Goal: Feedback & Contribution: Submit feedback/report problem

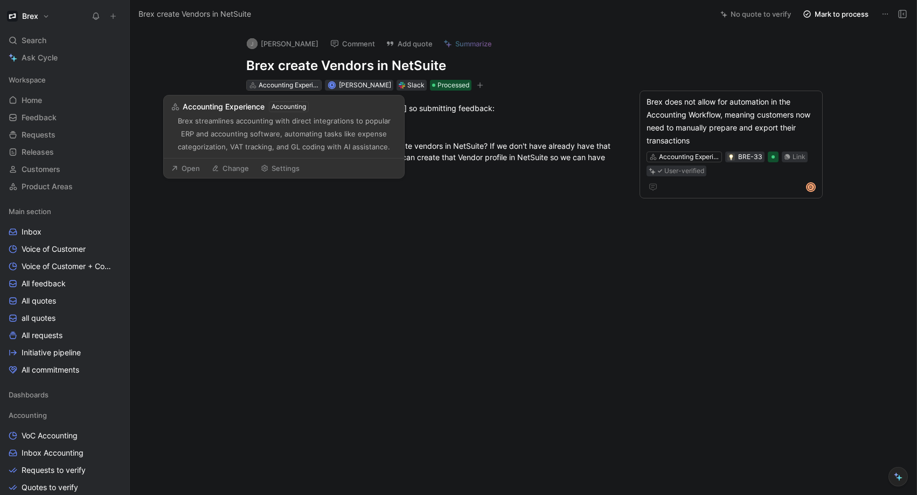
click at [295, 85] on div "Accounting Experience" at bounding box center [289, 85] width 60 height 11
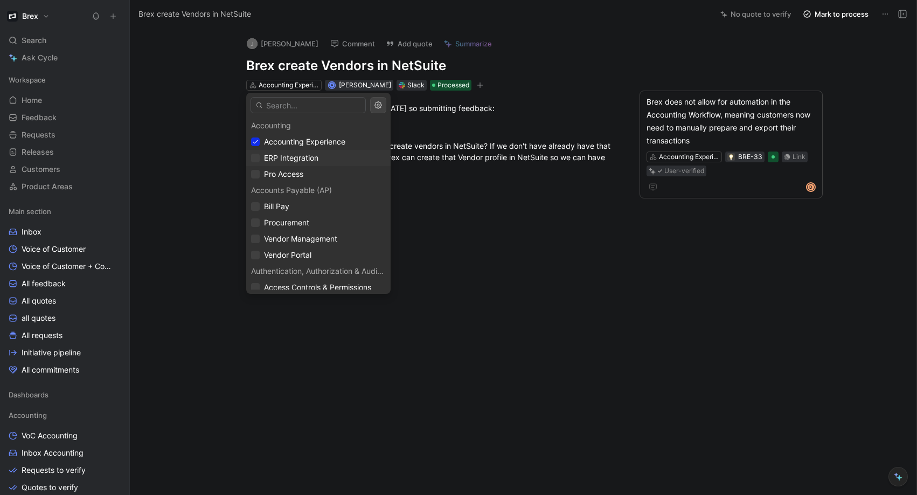
click at [299, 158] on span "ERP Integration" at bounding box center [291, 157] width 54 height 9
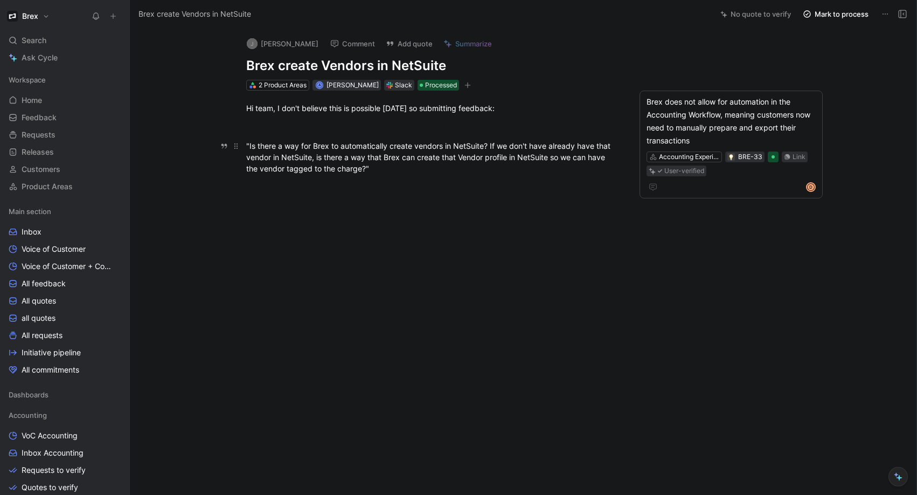
click at [422, 160] on div ""Is there a way for Brex to automatically create vendors in NetSuite? If we don…" at bounding box center [432, 157] width 373 height 34
click at [408, 167] on div ""Is there a way for Brex to automatically create vendors in NetSuite? If we don…" at bounding box center [432, 157] width 373 height 34
click at [439, 215] on div at bounding box center [433, 260] width 560 height 148
click at [438, 157] on div ""Is there a way for Brex to automatically create vendors in NetSuite? If we don…" at bounding box center [432, 157] width 373 height 34
click at [455, 130] on div at bounding box center [432, 126] width 373 height 11
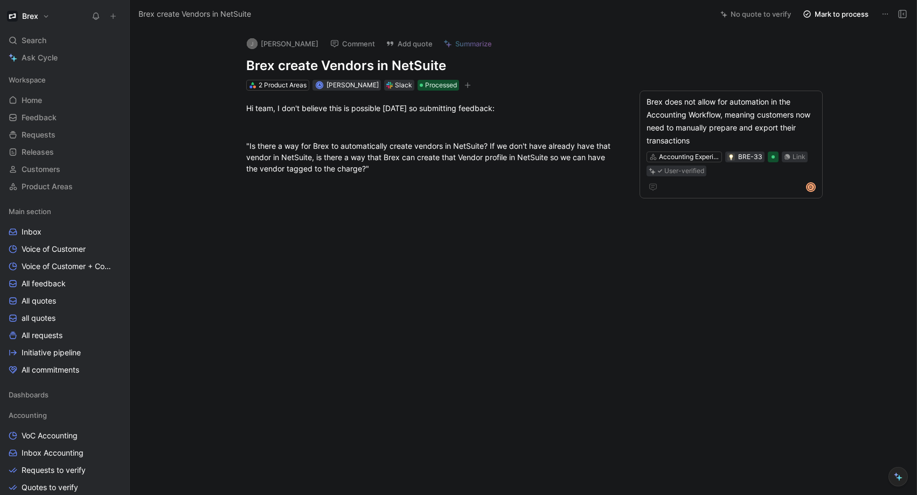
click at [474, 91] on div "Hi team, I don't believe this is possible today so submitting feedback: "Is the…" at bounding box center [433, 138] width 560 height 95
click at [471, 84] on icon "button" at bounding box center [468, 85] width 6 height 6
click at [440, 86] on span "Processed" at bounding box center [441, 85] width 32 height 11
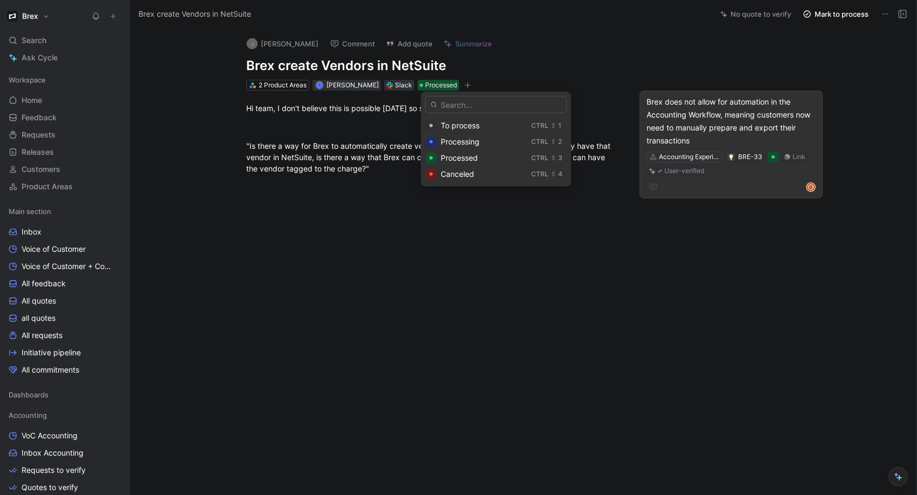
drag, startPoint x: 659, startPoint y: 241, endPoint x: 716, endPoint y: 127, distance: 127.7
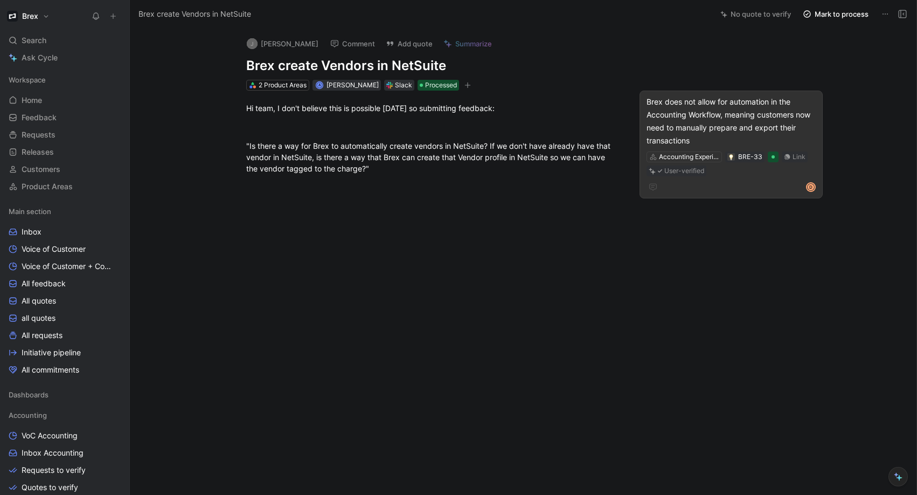
click at [732, 115] on div "Brex does not allow for automation in the Accounting Workflow, meaning customer…" at bounding box center [731, 121] width 169 height 52
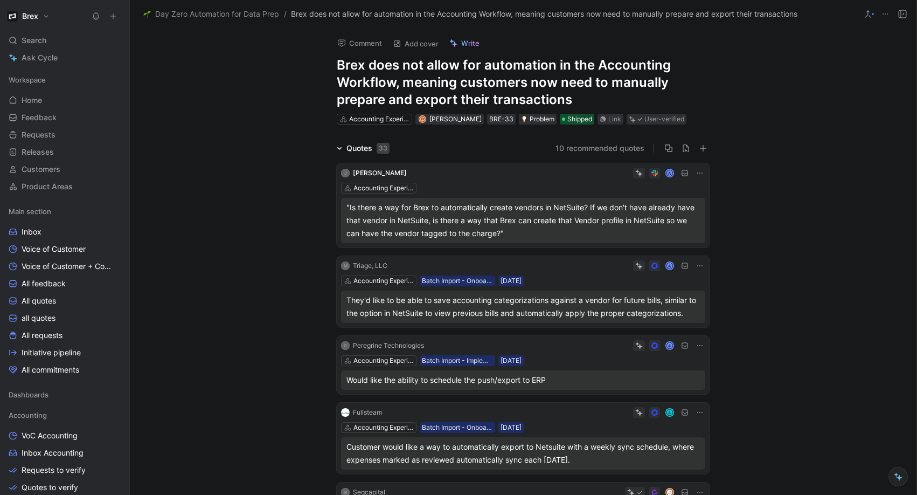
click at [340, 220] on icon at bounding box center [341, 220] width 3 height 2
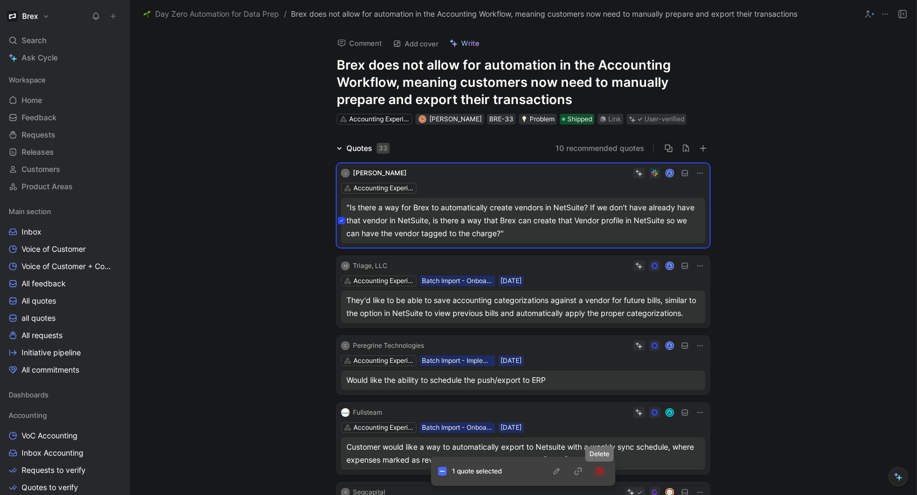
click at [598, 471] on icon "button" at bounding box center [599, 471] width 9 height 9
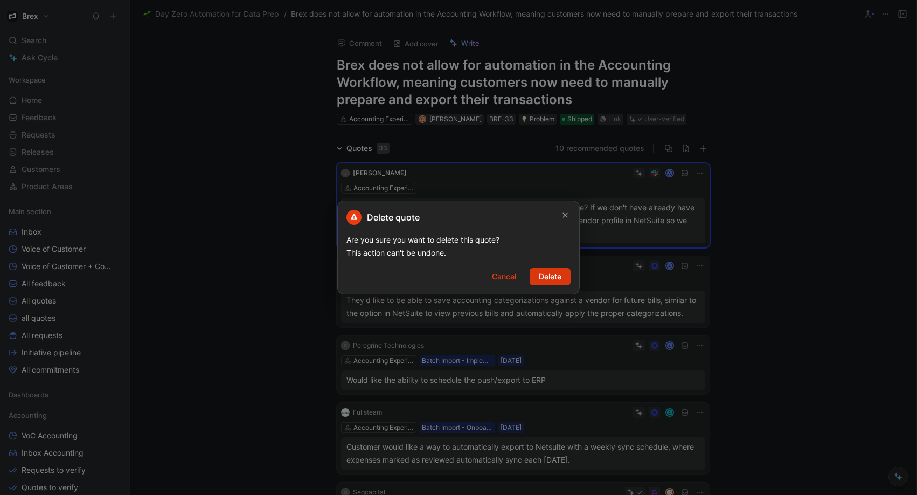
click at [550, 280] on span "Delete" at bounding box center [550, 276] width 23 height 13
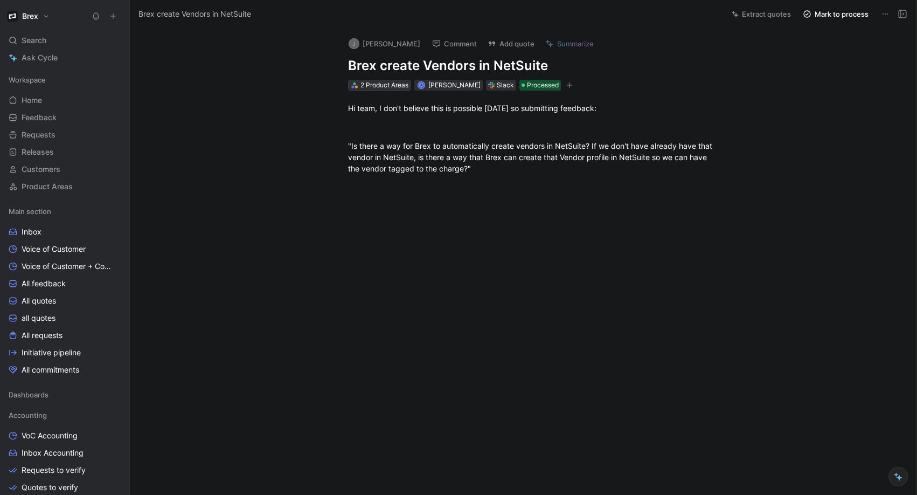
click at [373, 83] on div "2 Product Areas" at bounding box center [385, 85] width 48 height 11
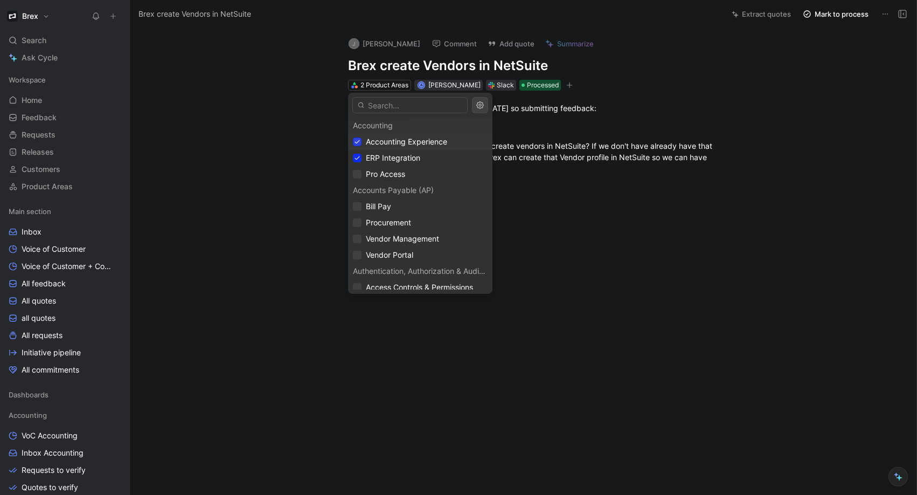
click at [361, 138] on div at bounding box center [357, 141] width 9 height 9
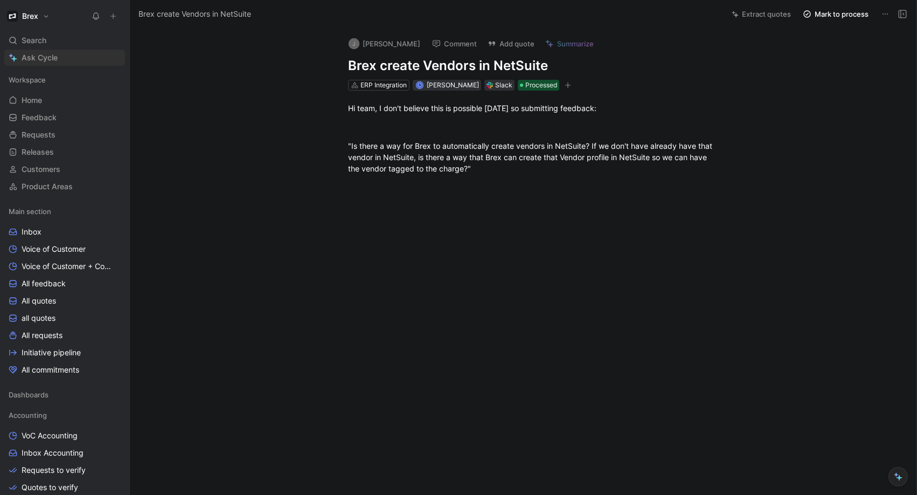
click at [46, 60] on span "Ask Cycle" at bounding box center [40, 57] width 36 height 13
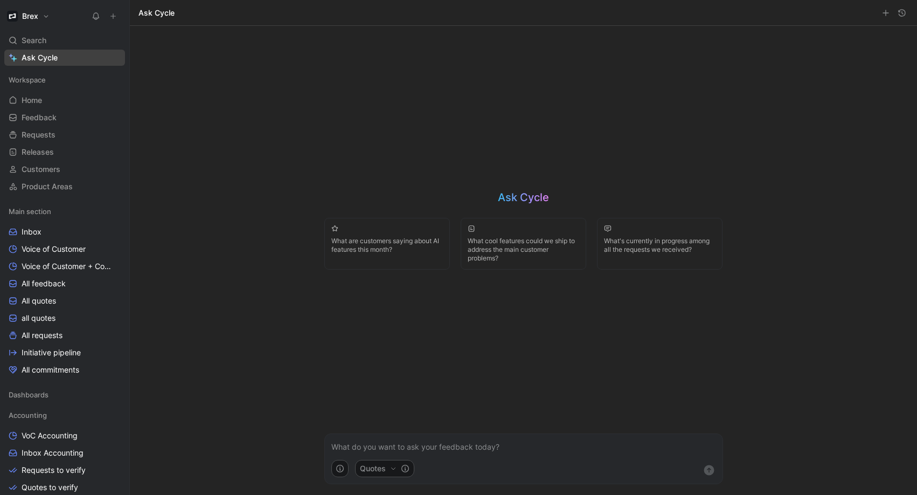
click at [39, 58] on span "Ask Cycle" at bounding box center [40, 57] width 36 height 13
click at [445, 442] on form "Quotes" at bounding box center [523, 458] width 399 height 51
click at [447, 448] on p at bounding box center [523, 446] width 385 height 13
click at [387, 468] on button "Quotes" at bounding box center [384, 468] width 59 height 17
click at [400, 434] on div "Requests" at bounding box center [387, 437] width 46 height 13
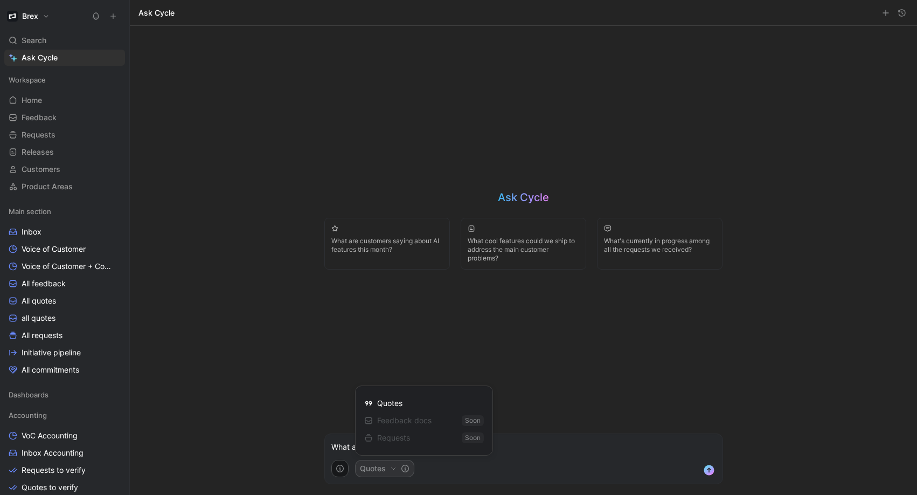
click at [521, 447] on html "Brex Search ⌘ K Ask Cycle Workspace Home G then H Feedback G then F Requests G …" at bounding box center [458, 247] width 917 height 495
click at [467, 449] on p "What are all the" at bounding box center [523, 446] width 385 height 13
click at [55, 332] on span "All requests" at bounding box center [42, 335] width 41 height 11
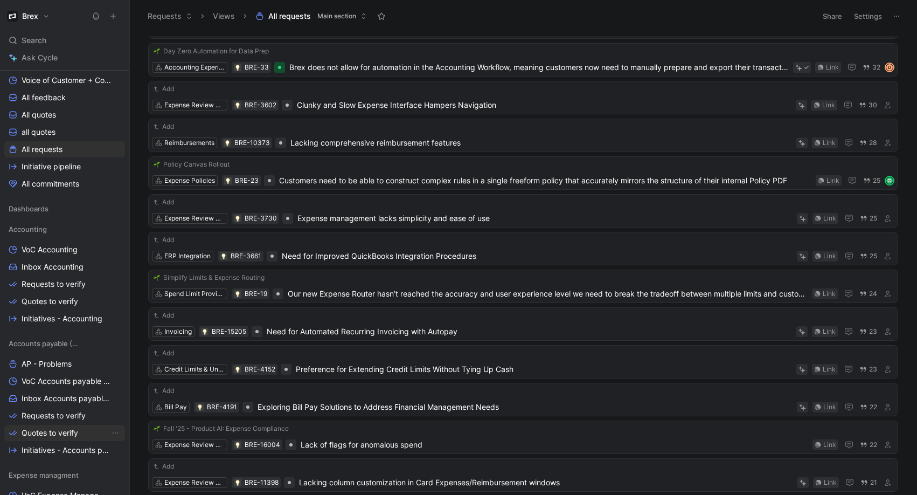
scroll to position [161, 0]
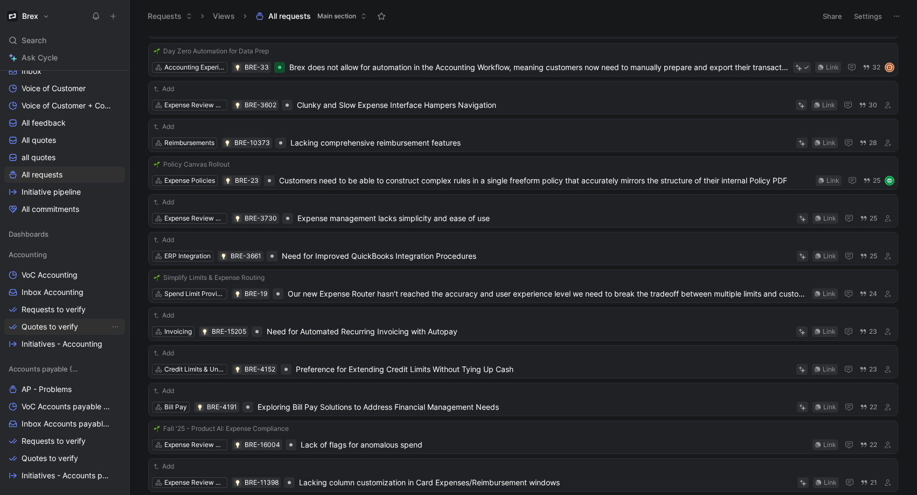
click at [57, 321] on span "Quotes to verify" at bounding box center [50, 326] width 57 height 11
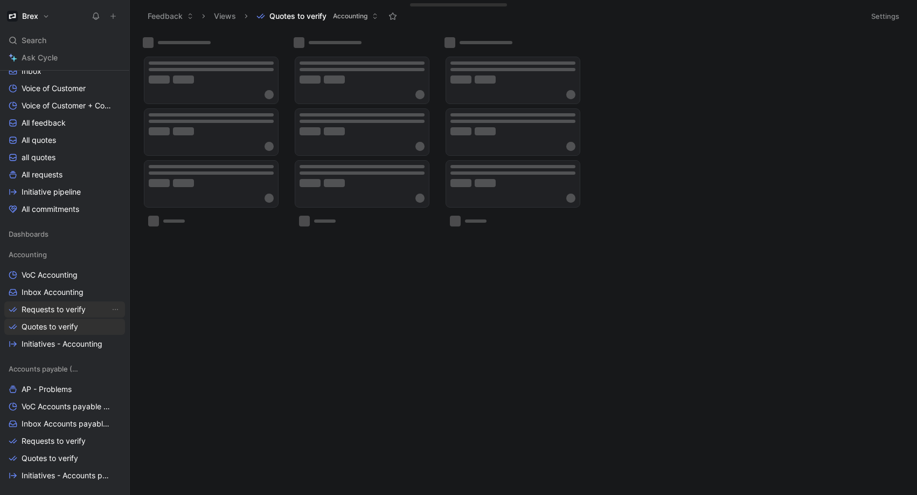
click at [67, 307] on span "Requests to verify" at bounding box center [54, 309] width 64 height 11
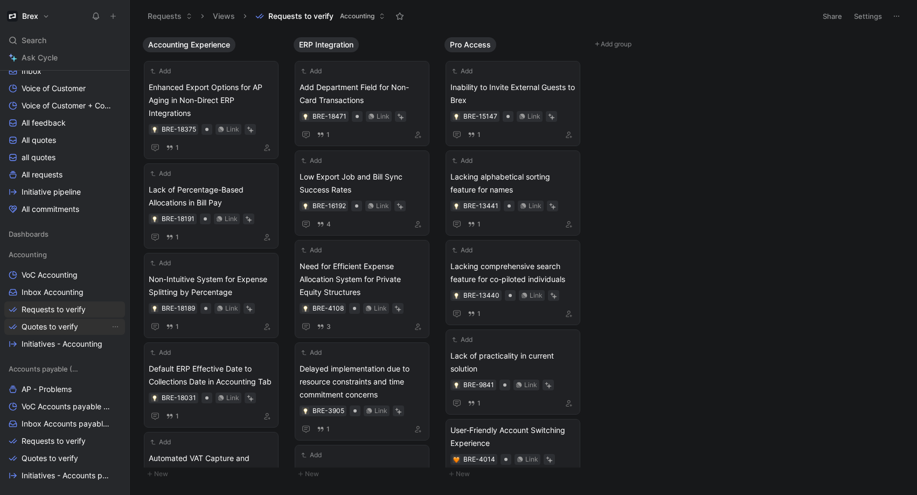
click at [54, 319] on link "Quotes to verify" at bounding box center [64, 326] width 121 height 16
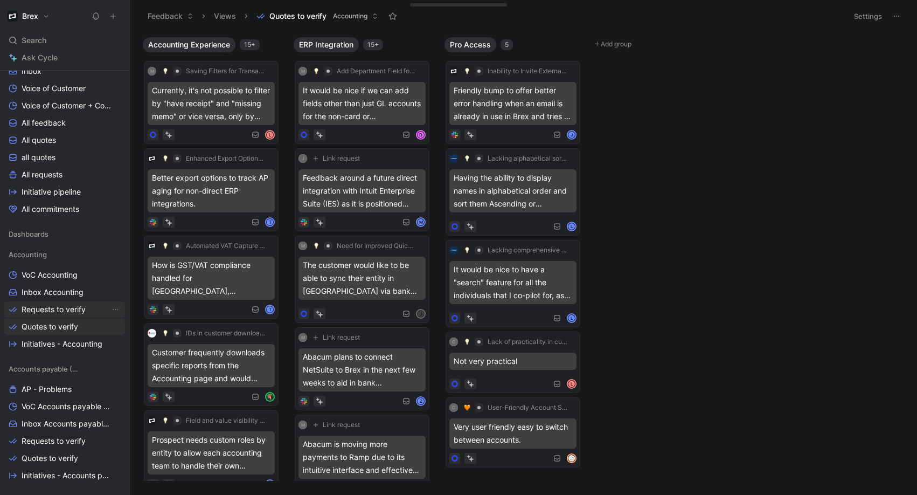
click at [77, 316] on link "Requests to verify" at bounding box center [64, 309] width 121 height 16
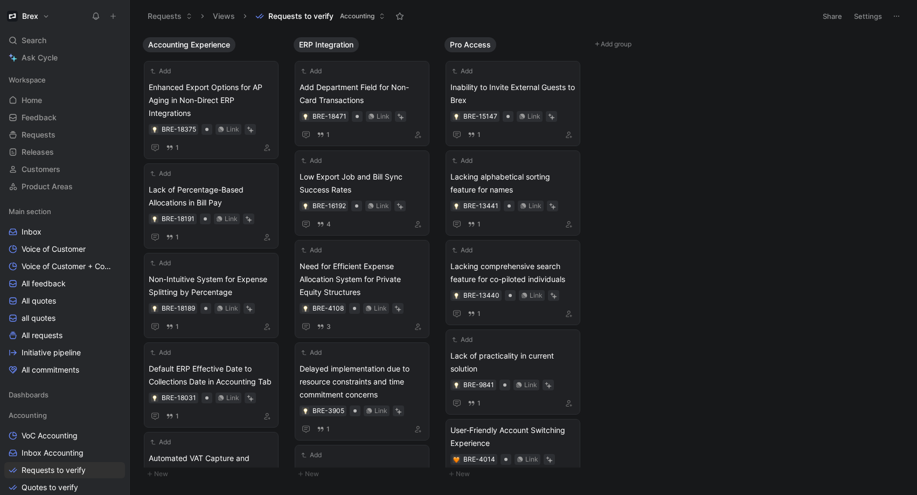
click at [109, 13] on icon at bounding box center [113, 16] width 8 height 8
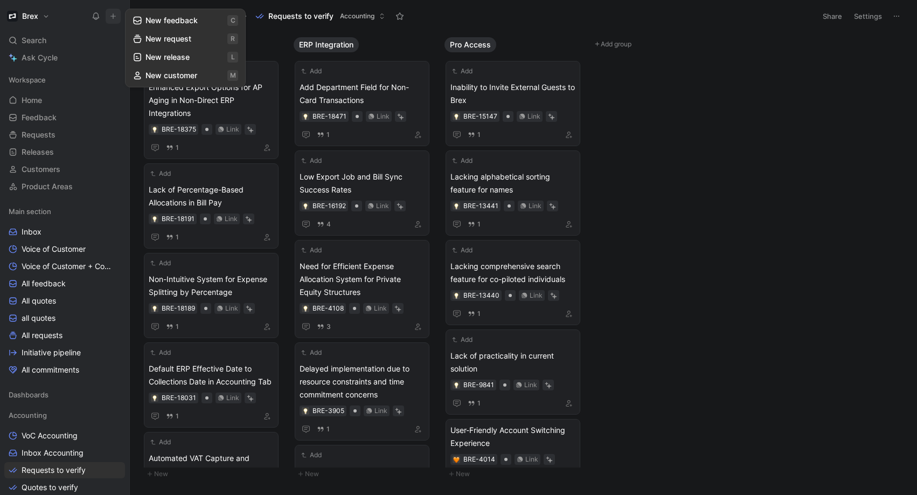
click at [189, 38] on button "New request r" at bounding box center [185, 39] width 115 height 18
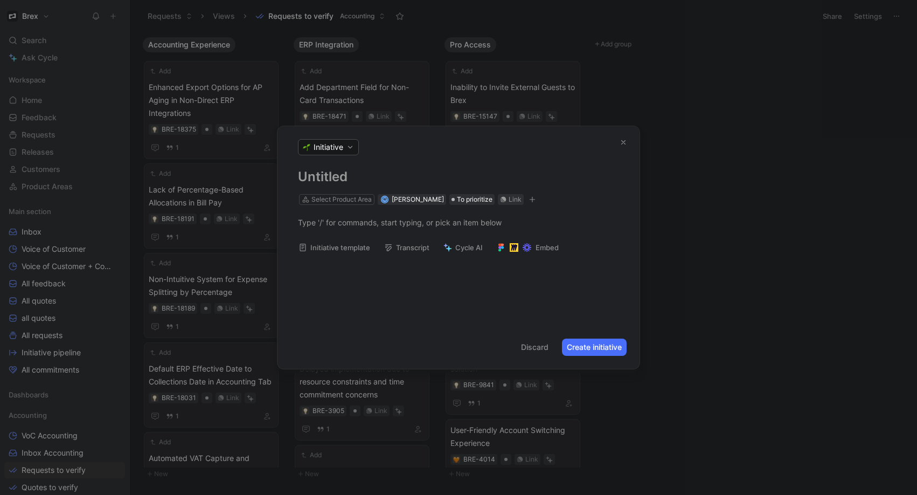
click at [347, 150] on button "Initiative" at bounding box center [328, 147] width 61 height 16
click at [356, 218] on div "Problem" at bounding box center [350, 220] width 98 height 17
click at [362, 183] on h1 at bounding box center [458, 176] width 321 height 17
click at [332, 181] on h1 at bounding box center [458, 176] width 321 height 17
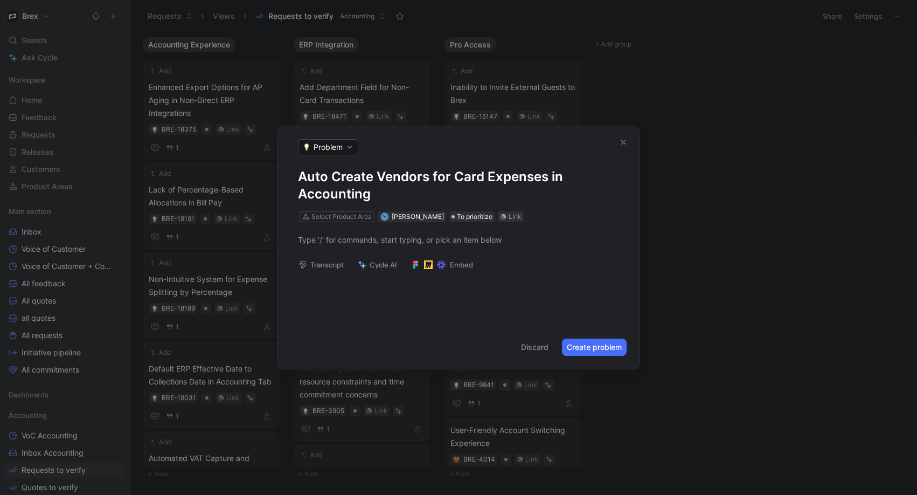
click at [432, 177] on h1 "Auto Create Vendors for Card Expenses in Accounting" at bounding box center [458, 185] width 321 height 34
click at [538, 191] on h1 "Auto Create Vendors in ERP for Card Expenses in Accounting" at bounding box center [458, 185] width 321 height 34
drag, startPoint x: 502, startPoint y: 195, endPoint x: 591, endPoint y: 179, distance: 90.8
click at [590, 179] on h1 "Auto Create Vendors in ERP for Card Expenses in Accounting" at bounding box center [458, 185] width 321 height 34
click at [343, 219] on div "Select Product Area" at bounding box center [341, 216] width 60 height 11
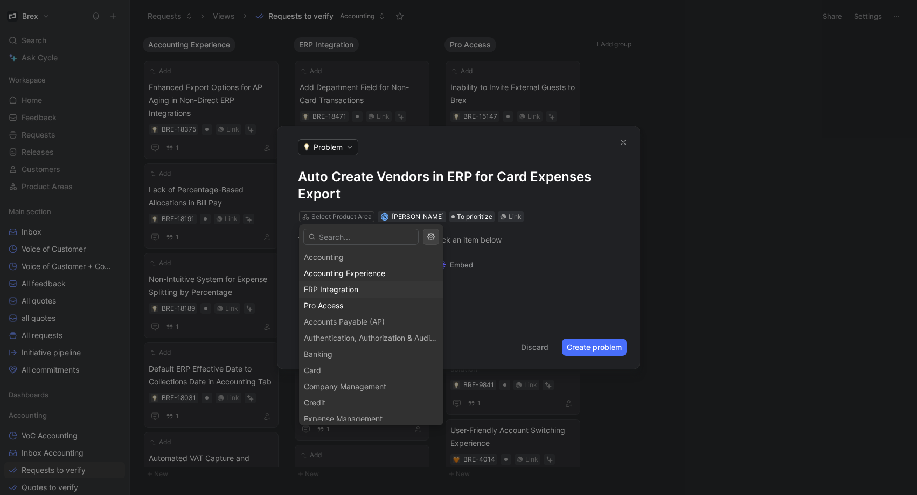
click at [361, 287] on div "ERP Integration" at bounding box center [371, 289] width 135 height 13
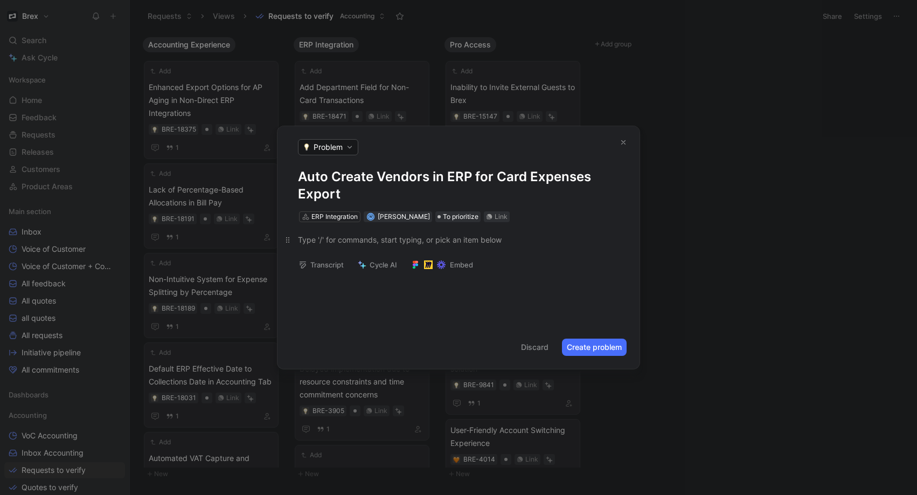
click at [474, 240] on div at bounding box center [458, 239] width 321 height 11
click at [469, 177] on h1 "Auto Create Vendors in ERP for Card Expenses Export" at bounding box center [458, 185] width 321 height 34
click at [525, 175] on h1 "Auto Create Vendors in ERP Integration for Card Expenses Export" at bounding box center [458, 185] width 321 height 34
click at [340, 241] on div at bounding box center [458, 239] width 321 height 11
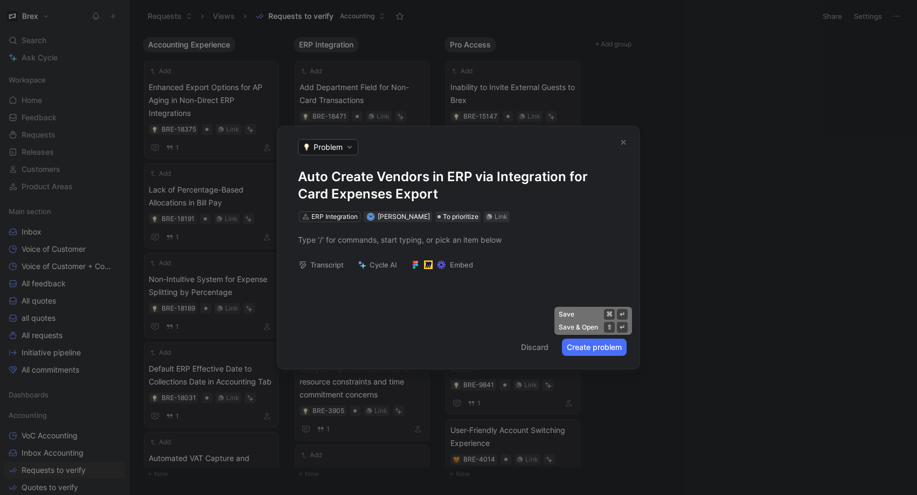
click at [613, 345] on button "Create problem" at bounding box center [594, 346] width 65 height 17
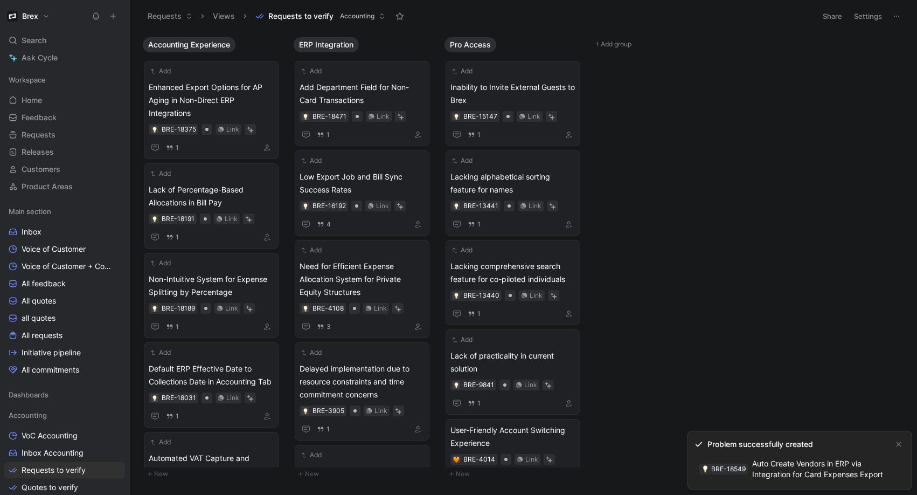
click at [775, 467] on link "BRE-18549 Auto Create Vendors in ERP via Integration for Card Expenses Export" at bounding box center [791, 469] width 193 height 28
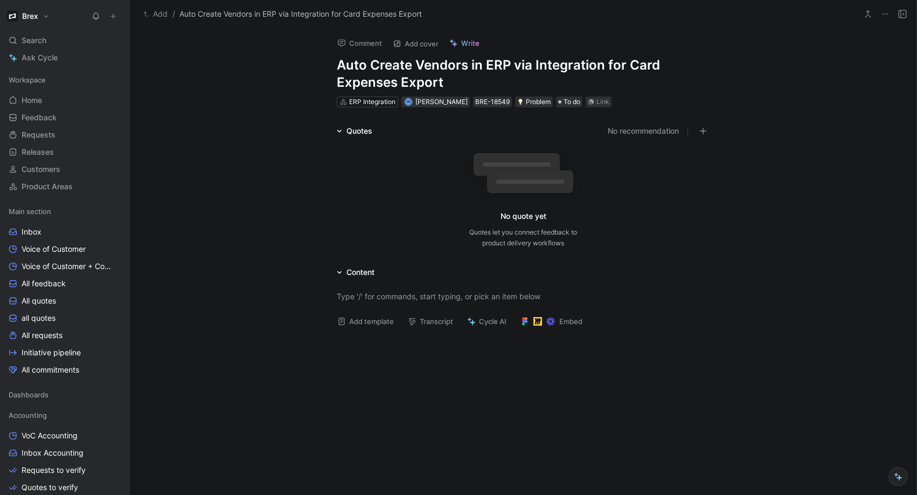
click at [527, 218] on div "No quote yet" at bounding box center [524, 216] width 46 height 13
click at [702, 129] on icon "button" at bounding box center [703, 131] width 8 height 8
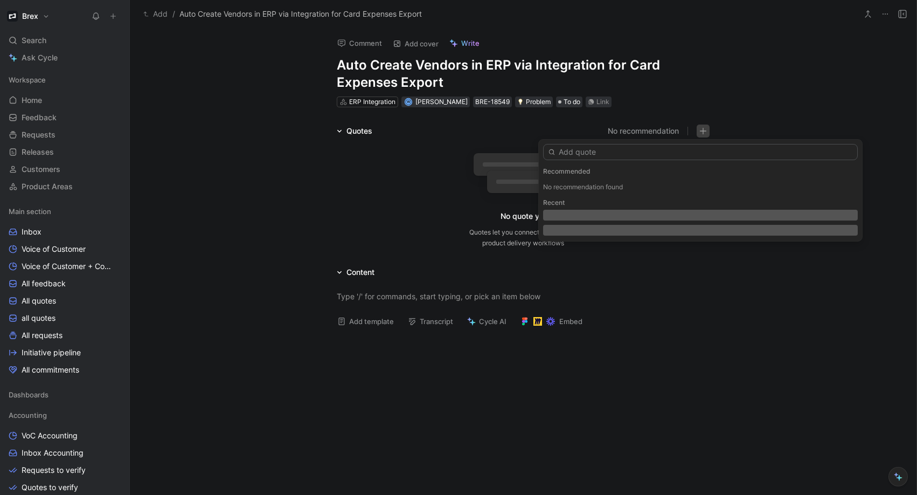
click at [611, 156] on input "text" at bounding box center [700, 152] width 315 height 16
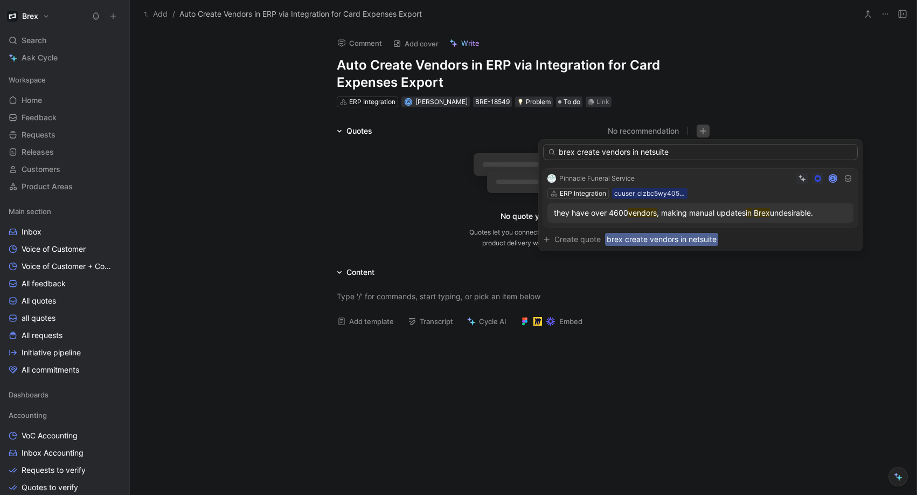
type input "brex create vendors in netsuite"
click at [687, 154] on input "brex create vendors in netsuite" at bounding box center [700, 152] width 315 height 16
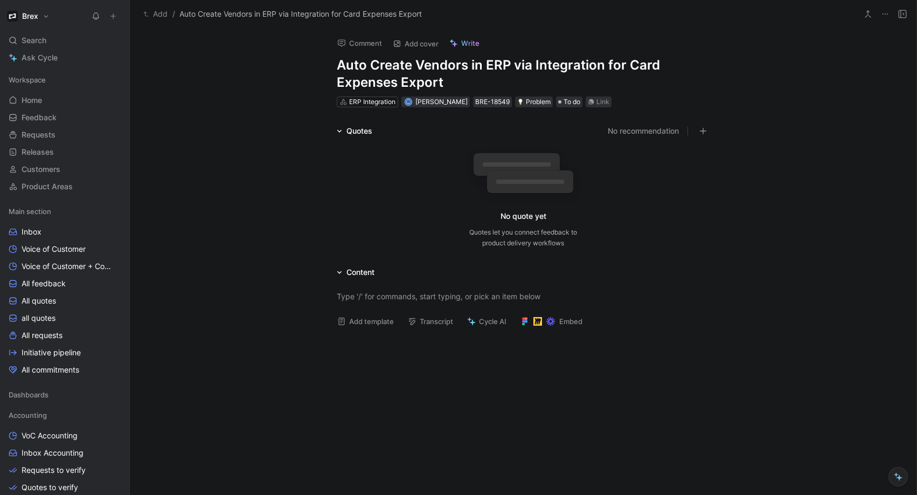
click at [715, 133] on div "Quotes No recommendation" at bounding box center [523, 130] width 414 height 13
click at [711, 132] on div "Quotes No recommendation" at bounding box center [523, 130] width 414 height 13
click at [704, 132] on button "button" at bounding box center [703, 130] width 13 height 13
click at [255, 217] on div "Quotes No recommendation No quote yet Quotes let you connect feedback to produc…" at bounding box center [523, 188] width 787 height 128
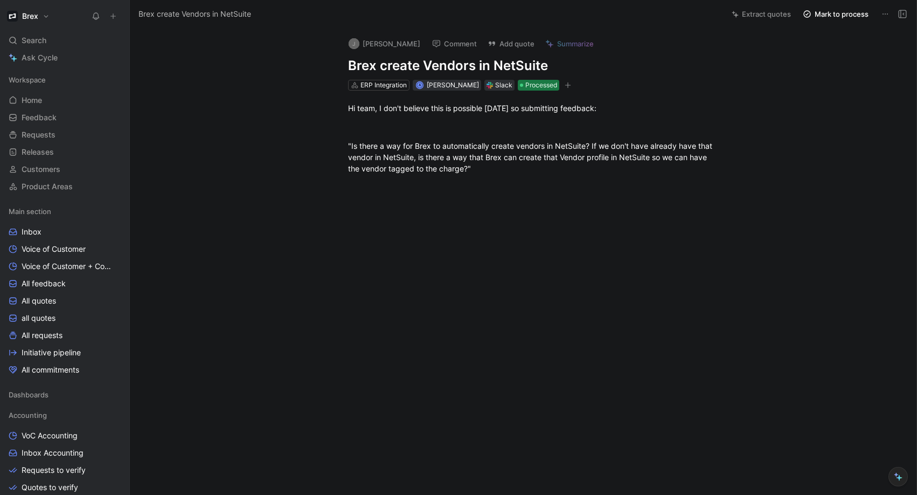
click at [546, 87] on span "Processed" at bounding box center [541, 85] width 32 height 11
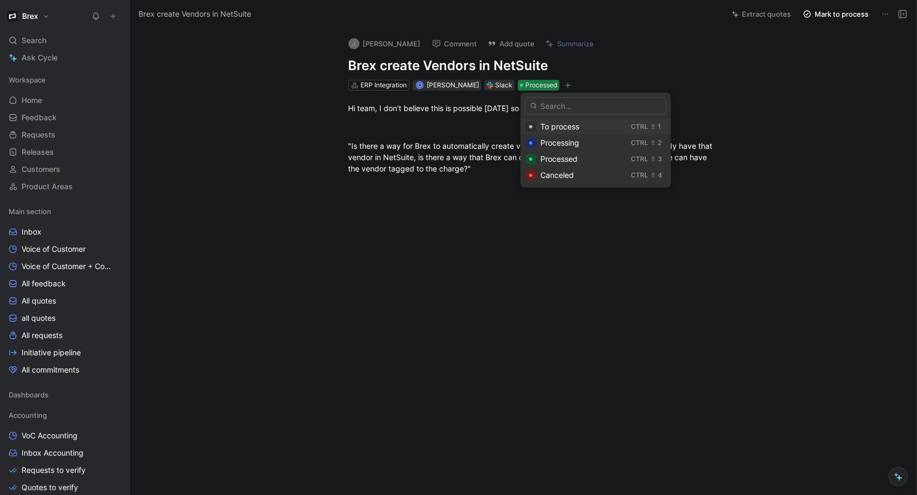
click at [579, 131] on div "To process" at bounding box center [583, 126] width 86 height 13
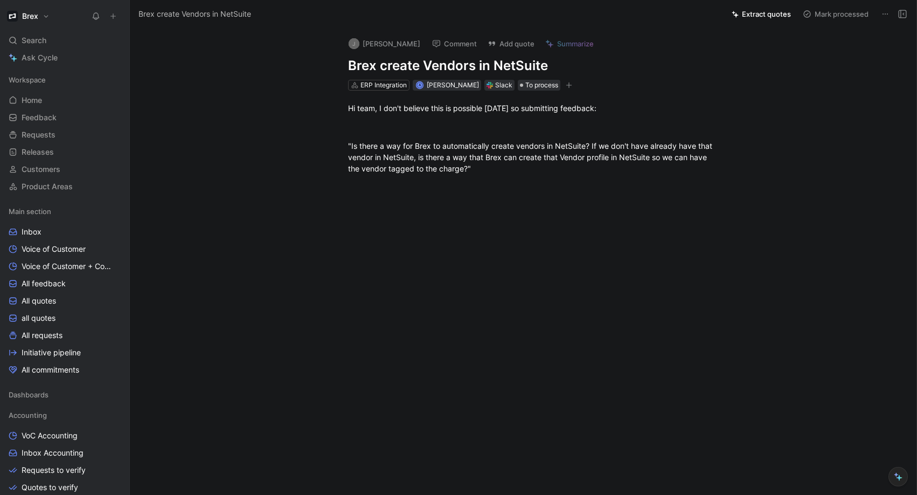
click at [574, 89] on button "button" at bounding box center [569, 85] width 11 height 11
click at [749, 10] on button "Extract quotes" at bounding box center [761, 13] width 69 height 15
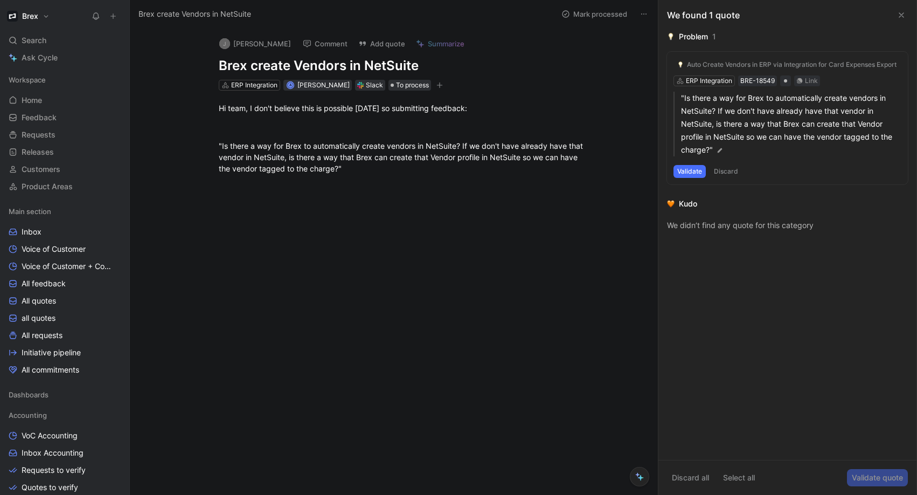
click at [688, 173] on button "Validate" at bounding box center [690, 171] width 32 height 13
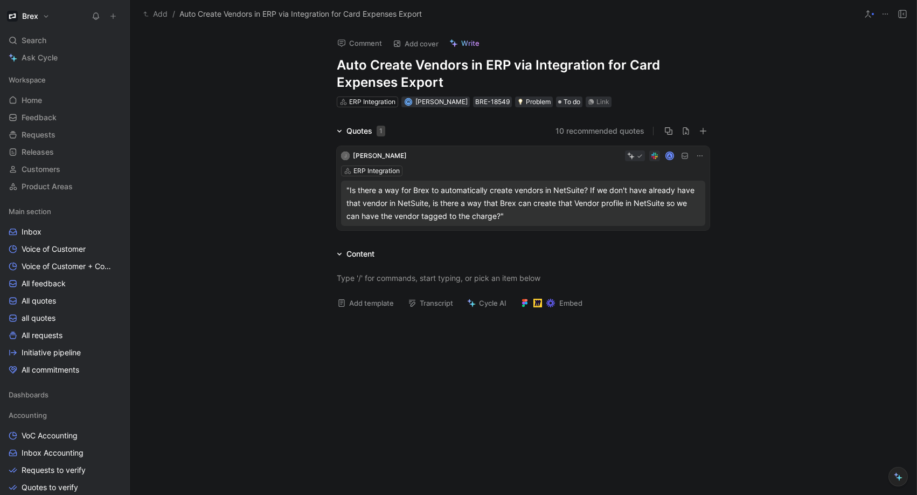
click at [602, 132] on button "10 recommended quotes" at bounding box center [600, 130] width 89 height 13
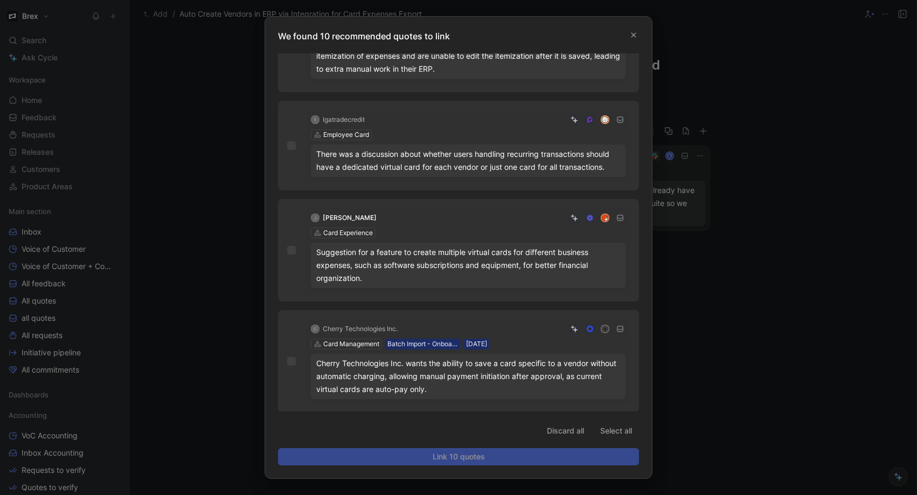
scroll to position [692, 0]
click at [738, 333] on div at bounding box center [458, 247] width 917 height 495
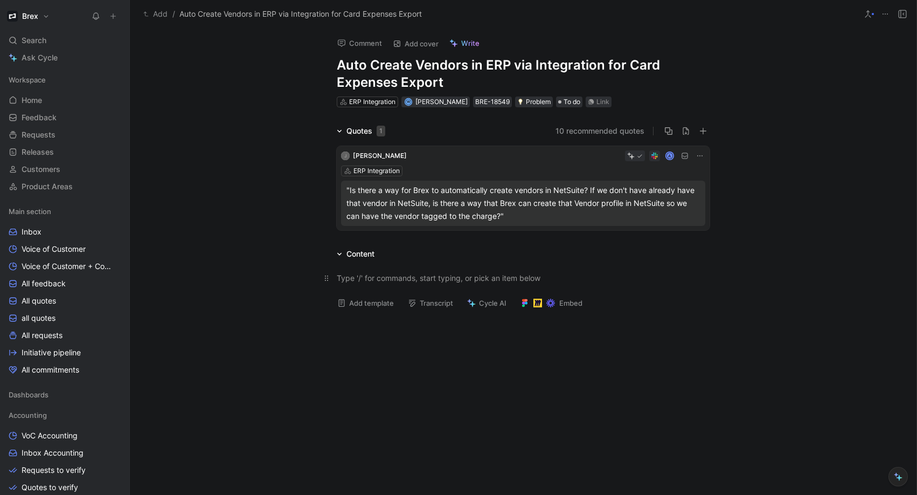
click at [377, 279] on div at bounding box center [523, 277] width 373 height 11
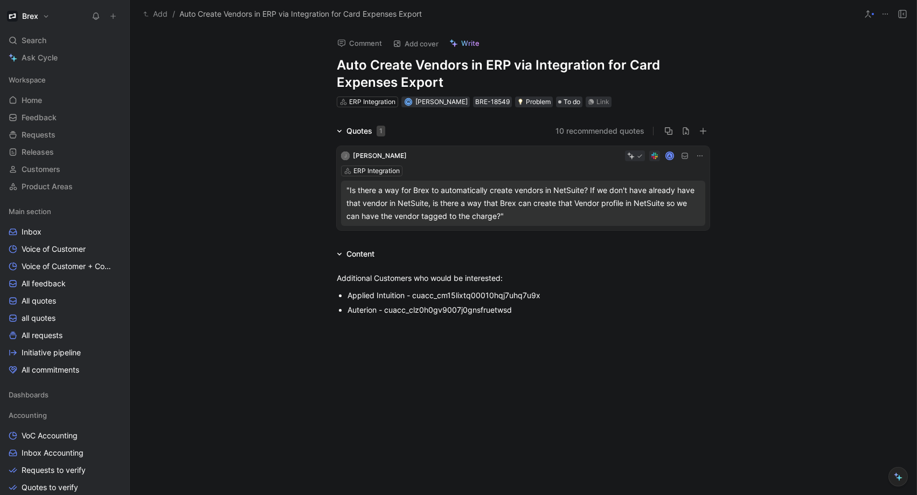
click at [490, 324] on div "Additional Customers who would be interested: Applied Intuition - cuacc_cm15lix…" at bounding box center [523, 292] width 787 height 65
click at [274, 210] on div "Quotes 1 10 recommended quotes J Jordyn Ledyard A ERP Integration "Is there a w…" at bounding box center [523, 179] width 787 height 110
click at [705, 132] on button "button" at bounding box center [703, 130] width 13 height 13
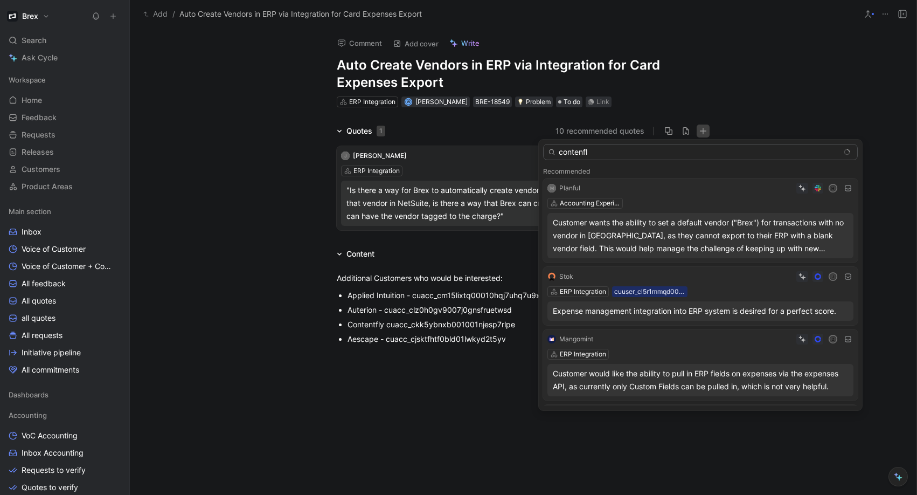
type input "contenfly"
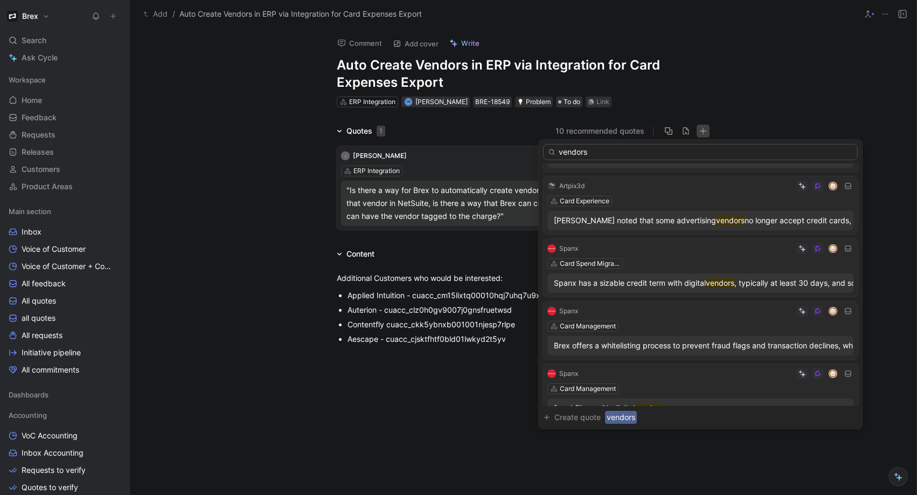
scroll to position [296, 0]
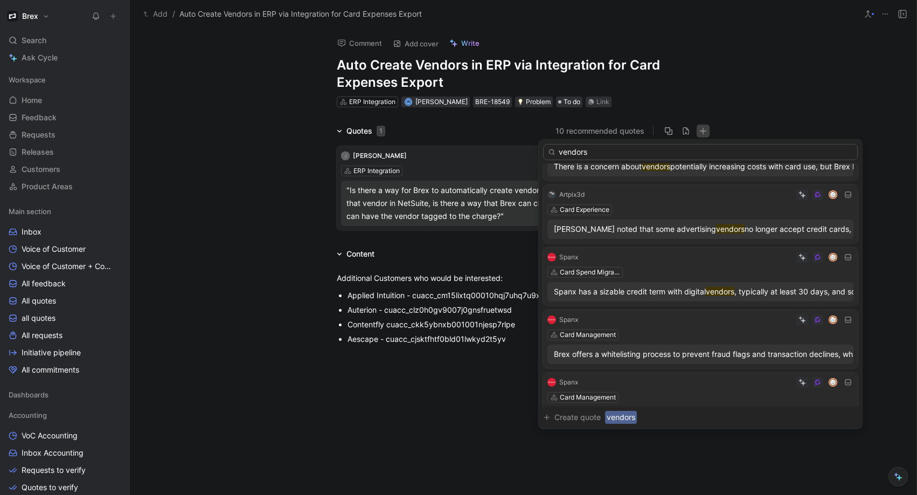
click at [591, 154] on input "vendors" at bounding box center [700, 152] width 315 height 16
type input "auto create"
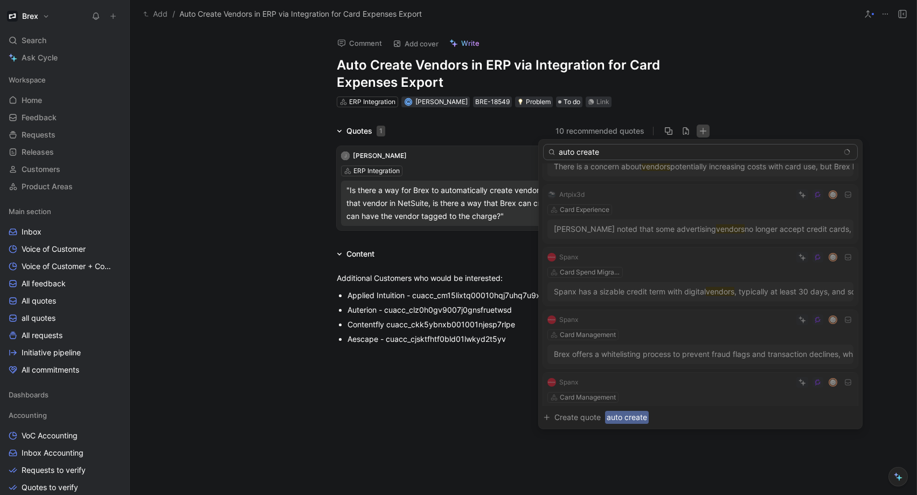
scroll to position [0, 0]
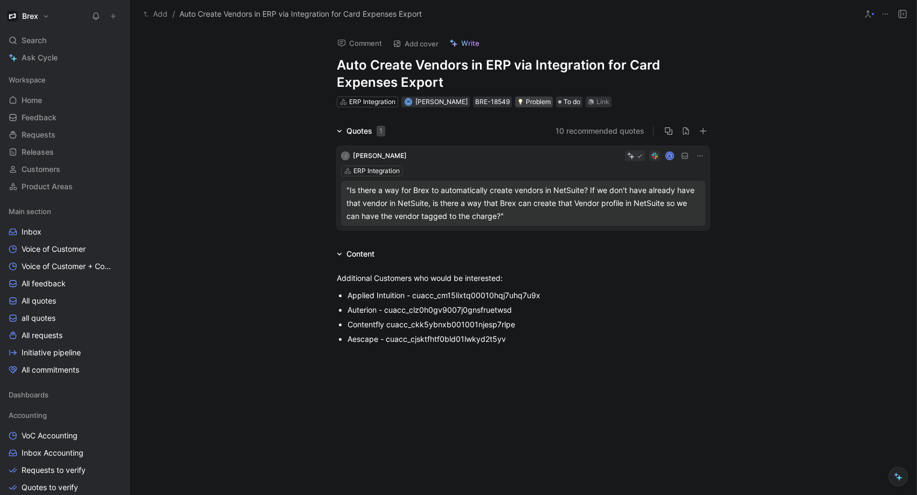
drag, startPoint x: 305, startPoint y: 156, endPoint x: 513, endPoint y: 102, distance: 215.0
click at [569, 127] on button "10 recommended quotes" at bounding box center [600, 130] width 89 height 13
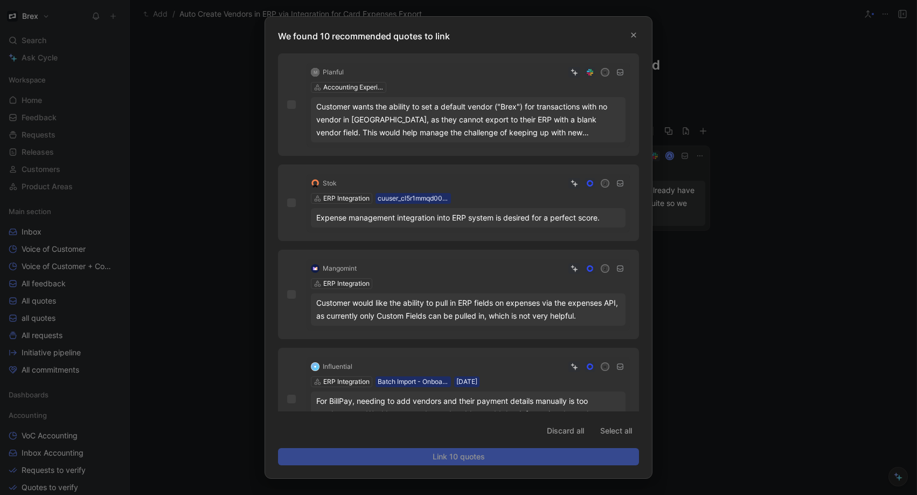
click at [438, 79] on div "M Planful H Accounting Experience Customer wants the ability to set a default v…" at bounding box center [468, 105] width 323 height 84
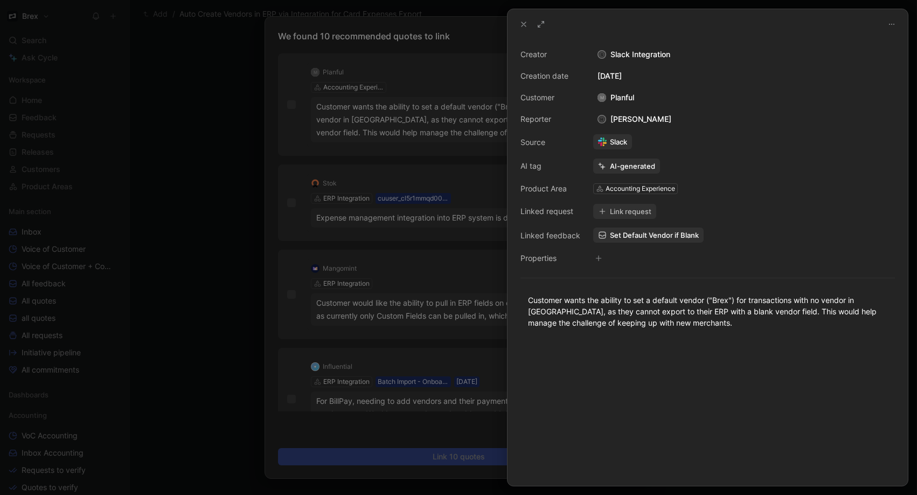
click at [899, 27] on div at bounding box center [708, 24] width 400 height 30
click at [888, 26] on icon at bounding box center [892, 24] width 9 height 9
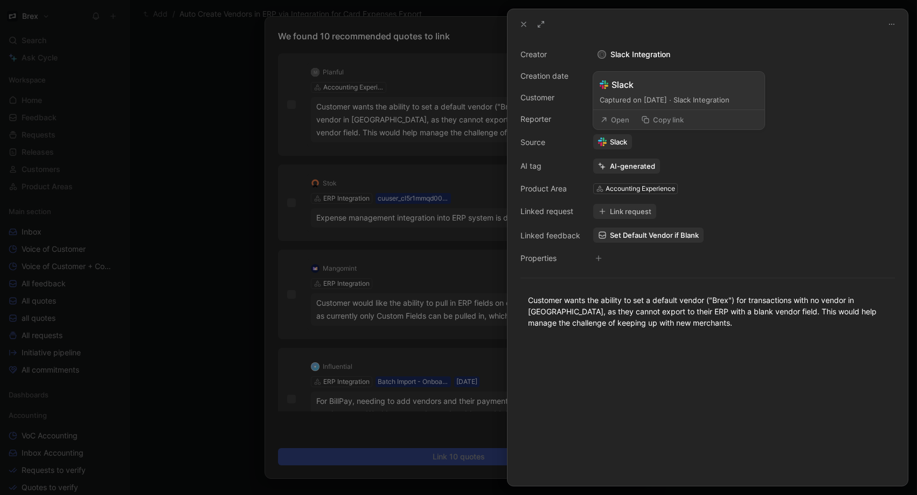
click at [655, 99] on div "Captured on August 12, 2025 · Slack Integration" at bounding box center [679, 99] width 158 height 11
click at [618, 120] on button "Open" at bounding box center [614, 119] width 39 height 15
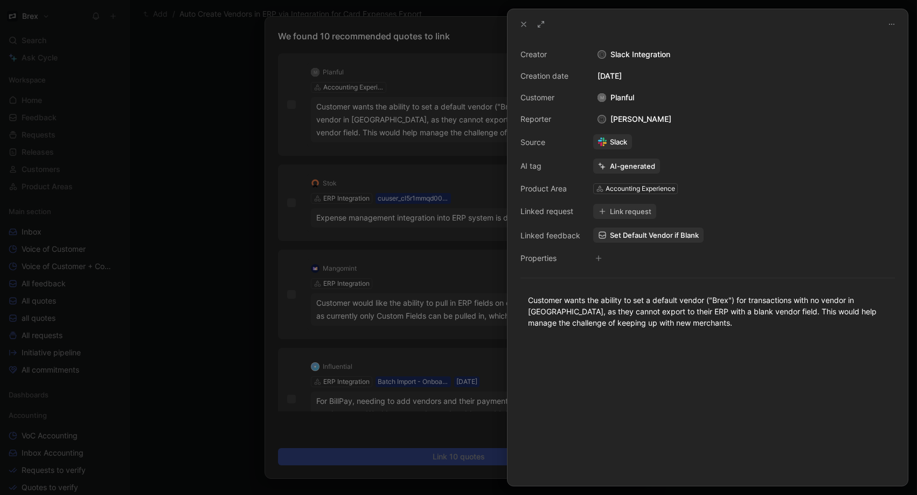
click at [622, 96] on div "M Planful" at bounding box center [615, 97] width 45 height 13
click at [555, 77] on button "Open" at bounding box center [551, 78] width 39 height 15
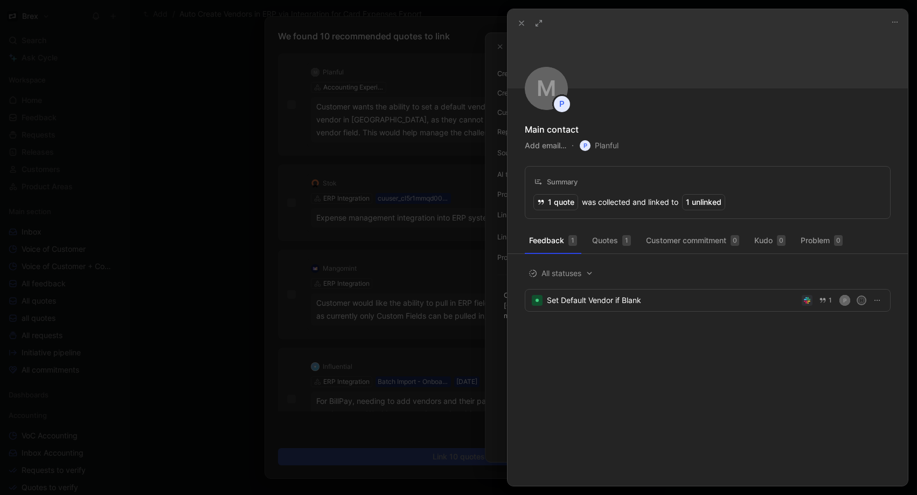
click at [559, 143] on button "Add email…" at bounding box center [545, 145] width 41 height 13
click at [701, 157] on div "M P Main contact Add email… P Planful Summary 1 quote was collected and linked …" at bounding box center [708, 114] width 400 height 210
click at [602, 148] on span "P Planful" at bounding box center [599, 145] width 39 height 13
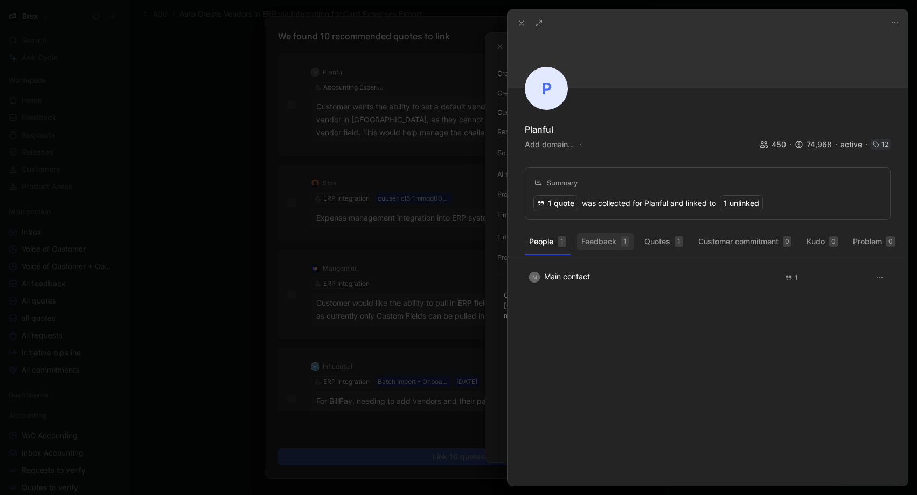
click at [604, 239] on button "Feedback 1" at bounding box center [605, 241] width 57 height 17
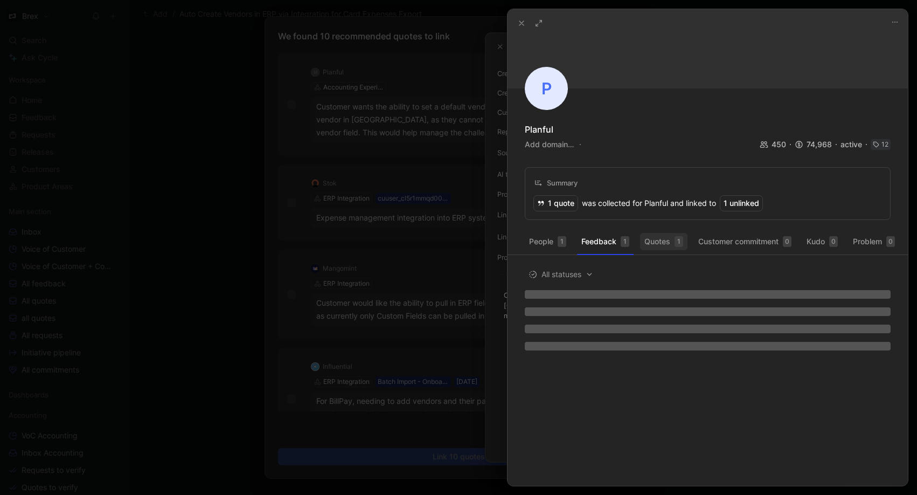
click at [649, 240] on button "Quotes 1" at bounding box center [663, 241] width 47 height 17
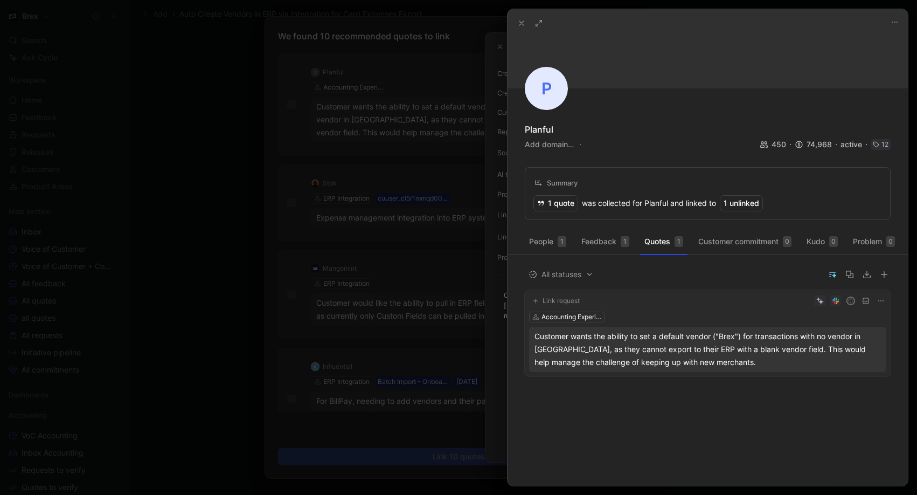
click at [519, 25] on use at bounding box center [521, 23] width 4 height 4
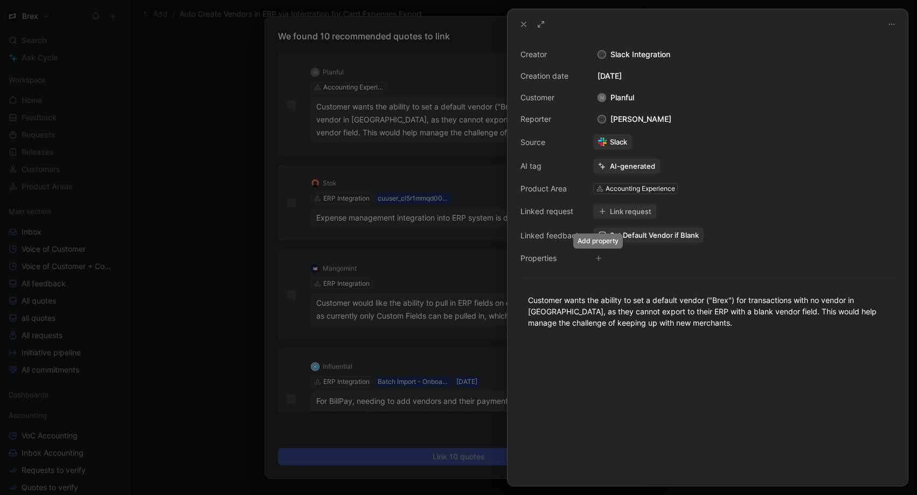
click at [598, 259] on icon "button" at bounding box center [598, 258] width 6 height 6
click at [699, 328] on div "Customer wants the ability to set a default vendor ("Brex") for transactions wi…" at bounding box center [707, 311] width 359 height 34
click at [853, 265] on div "Creator S Slack Integration Creation date August 12, 2025 Customer M Planful Re…" at bounding box center [708, 262] width 400 height 446
click at [892, 23] on icon at bounding box center [892, 24] width 9 height 9
click at [523, 25] on use at bounding box center [524, 24] width 4 height 4
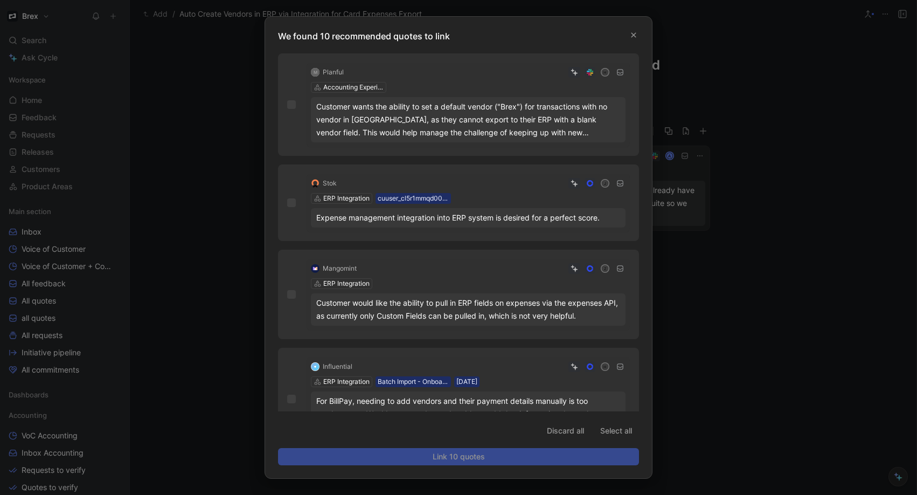
click at [343, 70] on div "M Planful" at bounding box center [327, 72] width 35 height 13
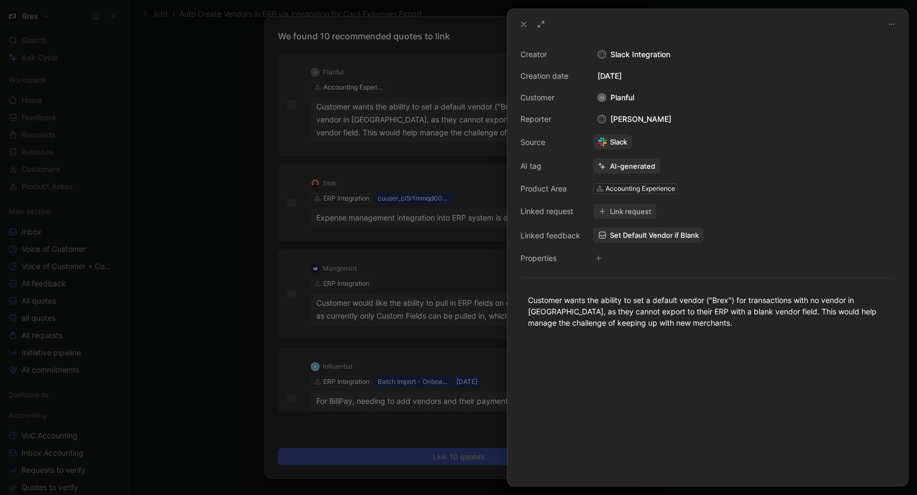
click at [627, 212] on button "Link request" at bounding box center [624, 211] width 63 height 15
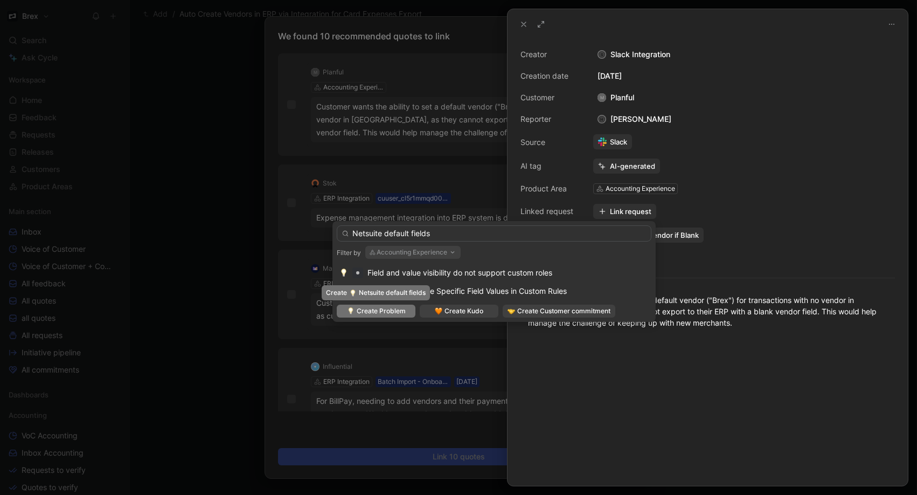
type input "Netsuite default fields"
click at [373, 308] on span "Create Problem" at bounding box center [381, 311] width 49 height 11
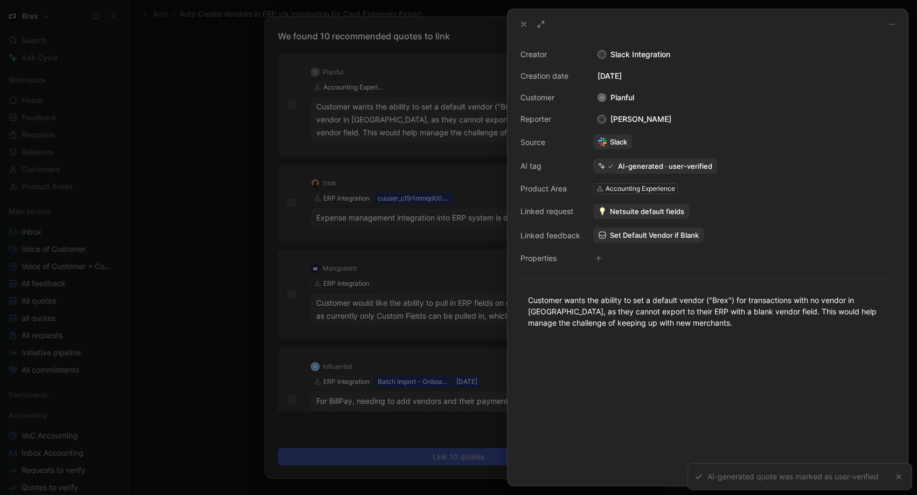
click at [652, 210] on span "Netsuite default fields" at bounding box center [647, 211] width 74 height 10
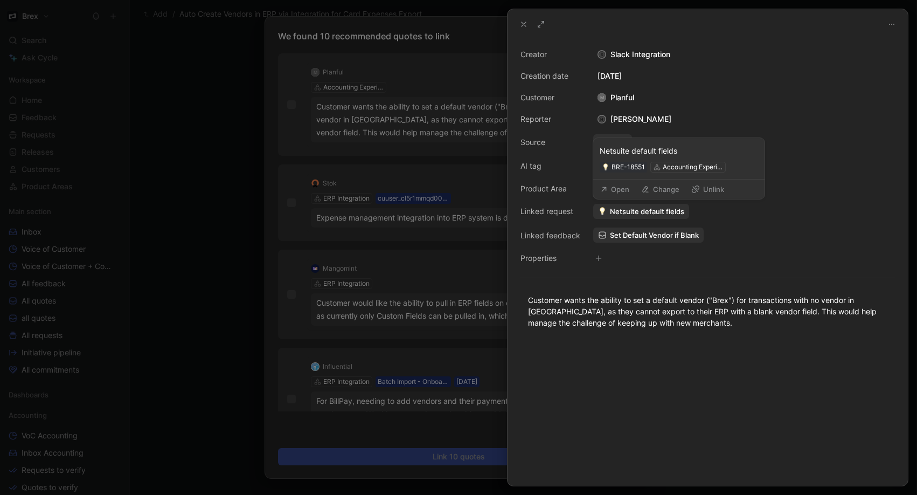
click at [614, 189] on button "Open" at bounding box center [614, 189] width 39 height 15
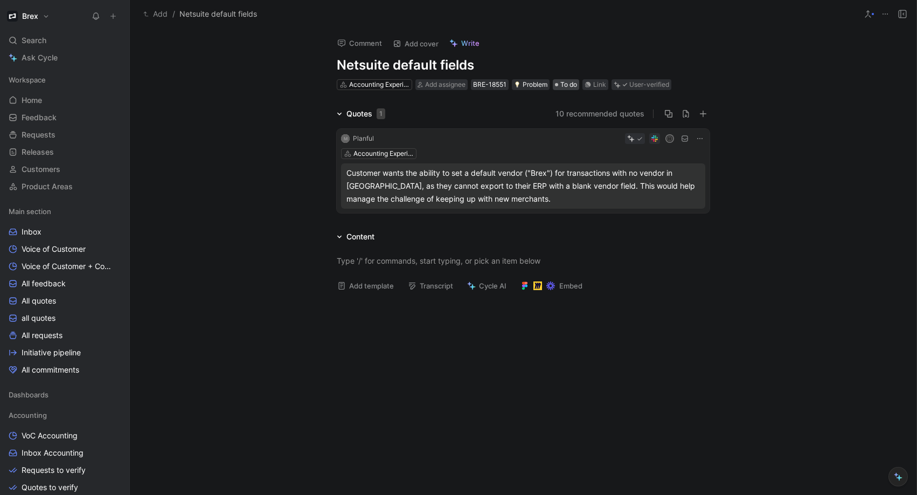
click at [562, 86] on span "To do" at bounding box center [568, 84] width 17 height 11
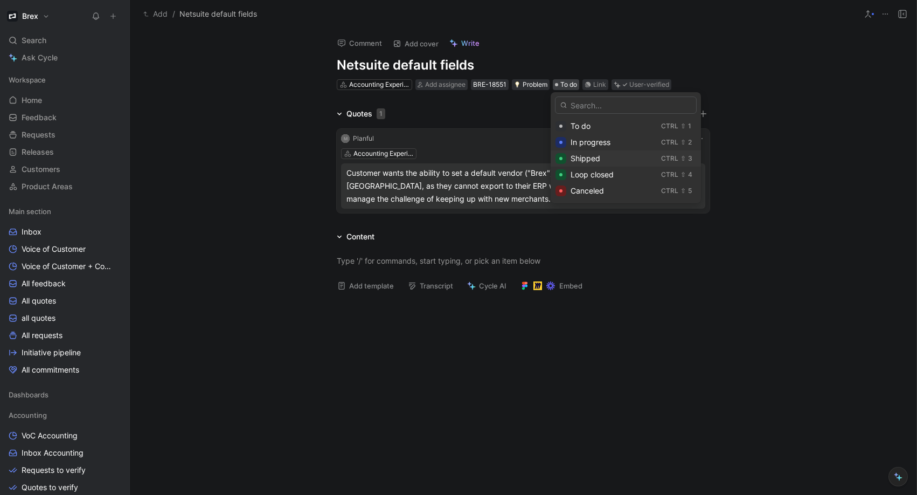
click at [604, 158] on div "Shipped" at bounding box center [614, 158] width 86 height 13
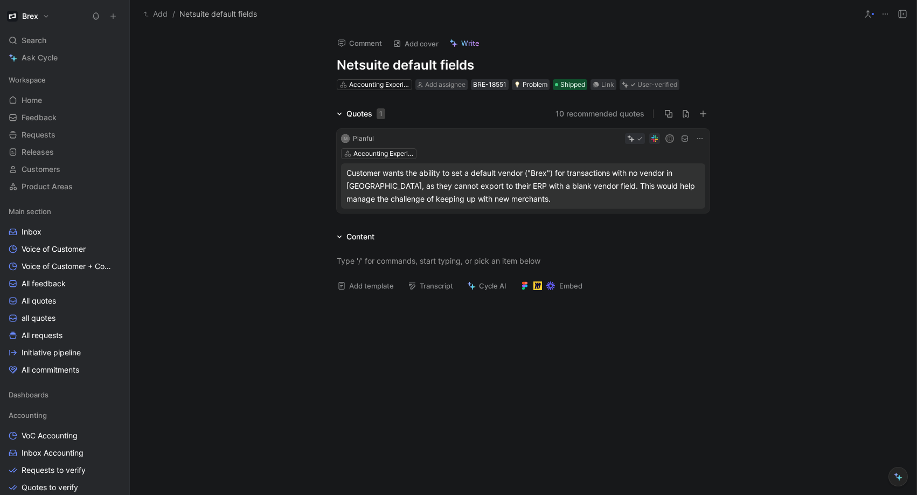
click at [412, 62] on h1 "Netsuite default fields" at bounding box center [523, 65] width 373 height 17
click at [340, 63] on h1 "Netsuite default fields" at bounding box center [523, 65] width 373 height 17
click at [337, 64] on h1 "Netsuite default fields" at bounding box center [523, 65] width 373 height 17
click at [543, 63] on h1 "Support for Netsuite default fields" at bounding box center [523, 65] width 373 height 17
click at [565, 64] on h1 "Support for Netsuite default fields" at bounding box center [523, 65] width 373 height 17
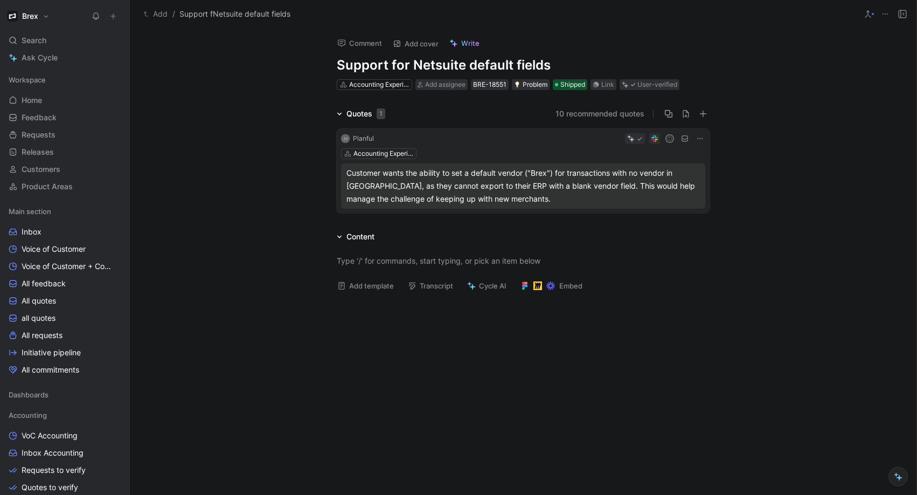
click at [424, 64] on h1 "Support for Netsuite default fields" at bounding box center [523, 65] width 373 height 17
drag, startPoint x: 418, startPoint y: 65, endPoint x: 411, endPoint y: 66, distance: 7.6
click at [418, 65] on h1 "Support for Netsuite default fields" at bounding box center [523, 65] width 373 height 17
drag, startPoint x: 407, startPoint y: 66, endPoint x: 556, endPoint y: 61, distance: 148.3
click at [552, 61] on h1 "Support for Netsuite default fields" at bounding box center [523, 65] width 373 height 17
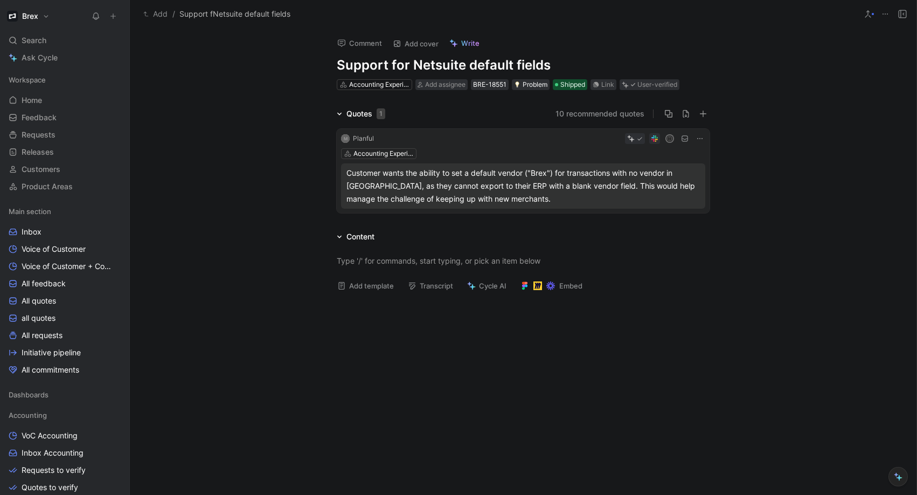
click at [557, 61] on h1 "Support for Netsuite default fields" at bounding box center [523, 65] width 373 height 17
drag, startPoint x: 555, startPoint y: 63, endPoint x: 334, endPoint y: 67, distance: 221.0
click at [337, 67] on h1 "Support for Netsuite default fields" at bounding box center [523, 65] width 373 height 17
click at [302, 110] on div "Quotes 1 10 recommended quotes M Planful H Accounting Experience Customer wants…" at bounding box center [523, 162] width 787 height 110
click at [280, 114] on div "Quotes 1 10 recommended quotes M Planful H Accounting Experience Customer wants…" at bounding box center [523, 162] width 787 height 110
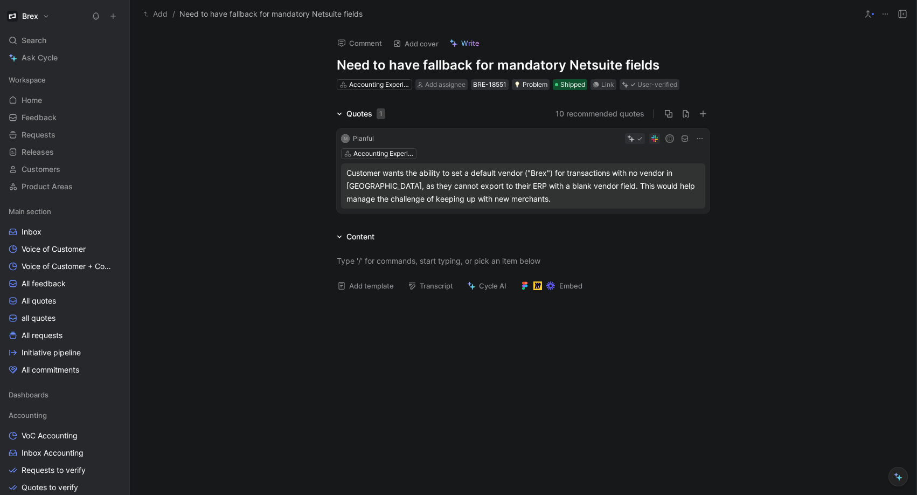
click at [338, 114] on icon at bounding box center [339, 113] width 5 height 5
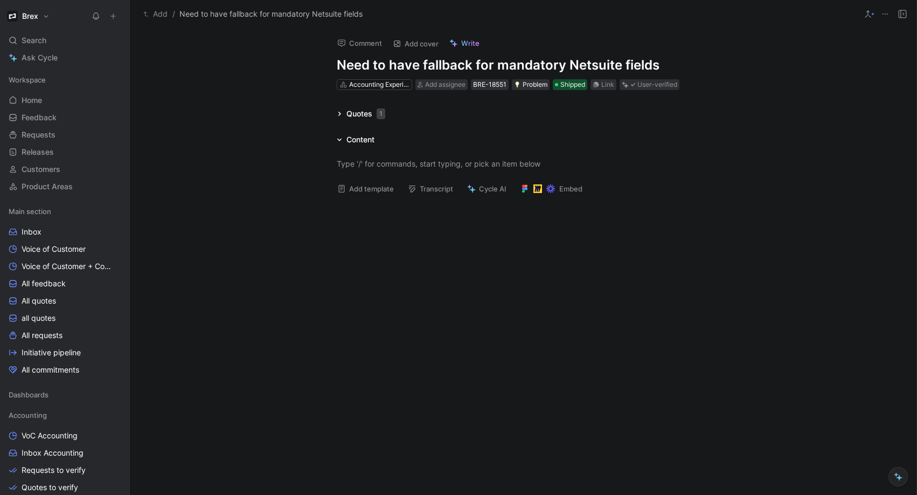
click at [338, 110] on div "Quotes 1" at bounding box center [360, 113] width 57 height 13
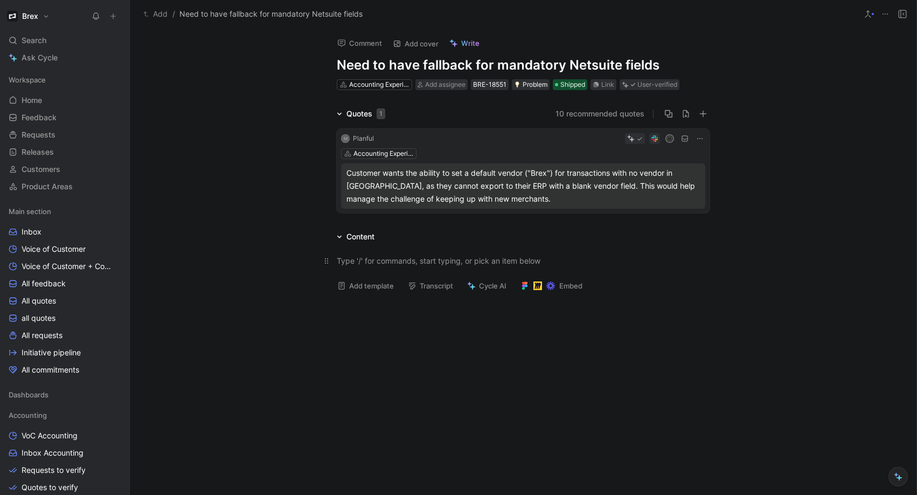
click at [398, 260] on div at bounding box center [523, 260] width 373 height 11
click at [286, 248] on div "This is solved using Netsuite default fields" at bounding box center [523, 260] width 787 height 35
click at [772, 155] on div "Quotes 1 10 recommended quotes M Planful H Accounting Experience Customer wants…" at bounding box center [523, 162] width 787 height 110
click at [341, 115] on div "Quotes 1" at bounding box center [360, 113] width 57 height 13
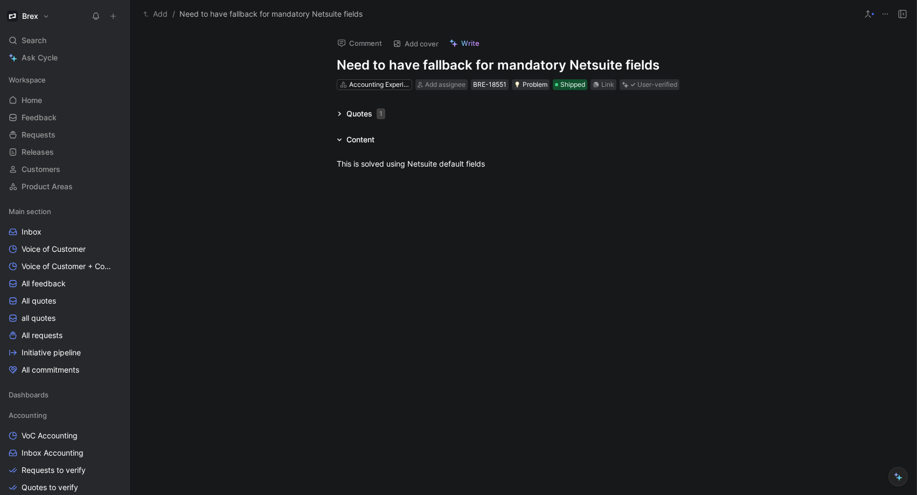
click at [306, 88] on div "Comment Add cover Write Need to have fallback for mandatory Netsuite fields Acc…" at bounding box center [523, 261] width 787 height 467
click at [160, 13] on button "Add" at bounding box center [156, 14] width 30 height 13
click at [343, 114] on div "Quotes 1" at bounding box center [360, 113] width 57 height 13
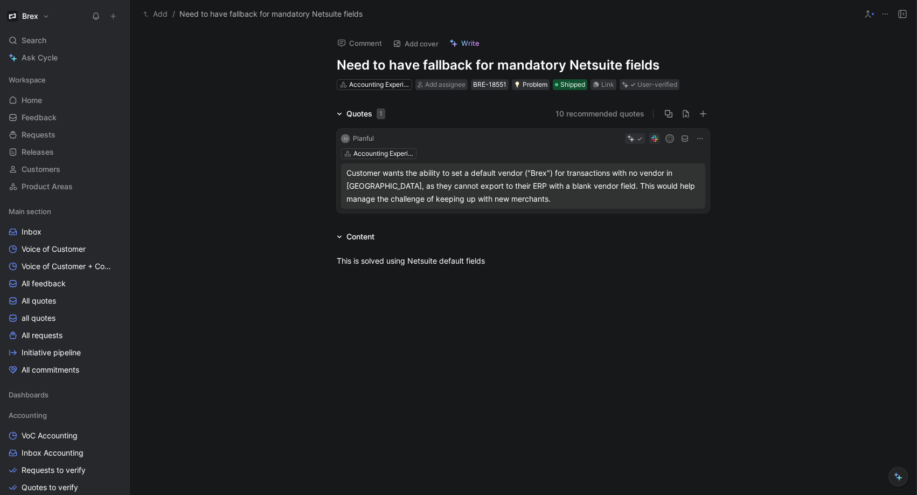
click at [608, 115] on button "10 recommended quotes" at bounding box center [600, 113] width 89 height 13
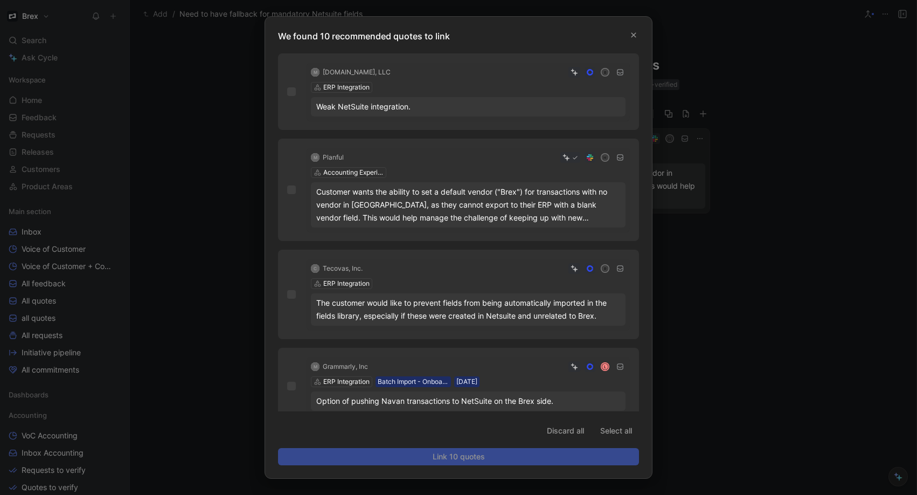
click at [750, 227] on div at bounding box center [458, 247] width 917 height 495
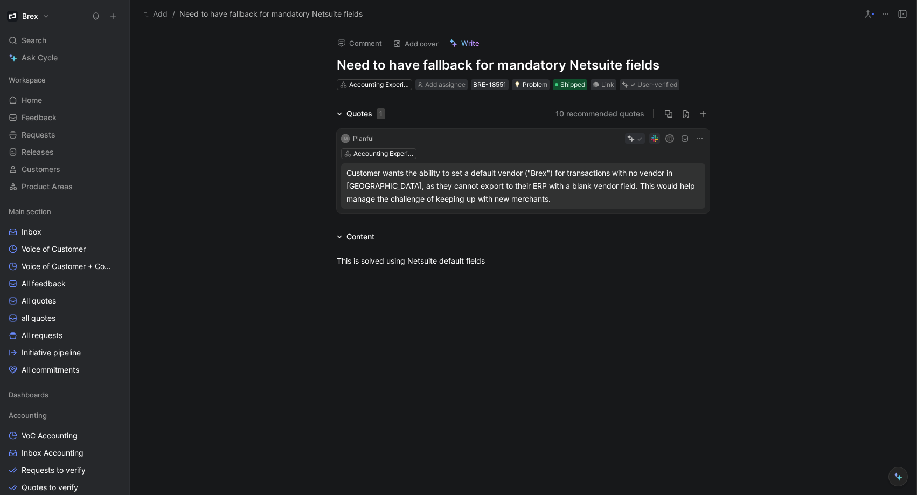
click at [567, 114] on button "10 recommended quotes" at bounding box center [600, 113] width 89 height 13
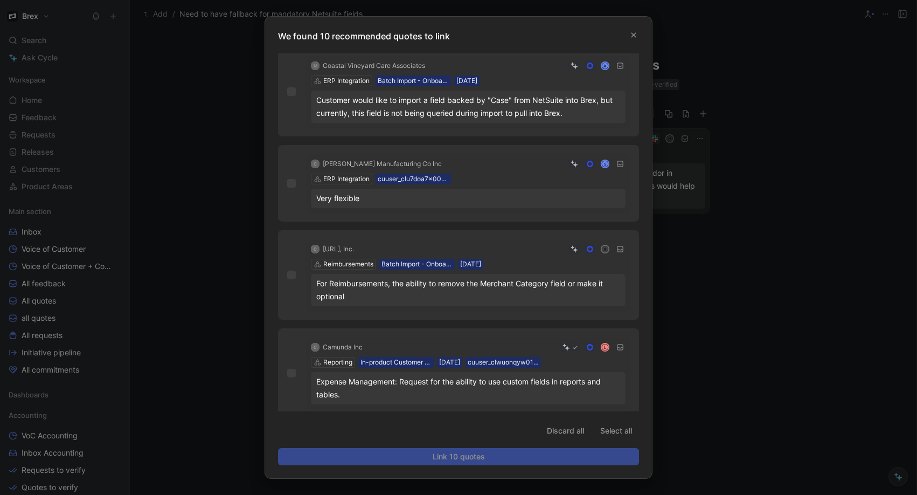
scroll to position [576, 0]
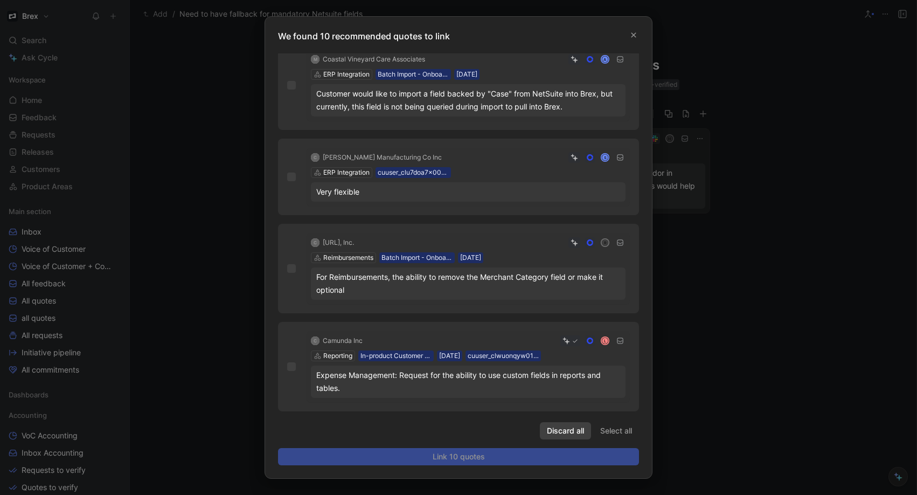
click at [567, 426] on span "Discard all" at bounding box center [565, 430] width 37 height 13
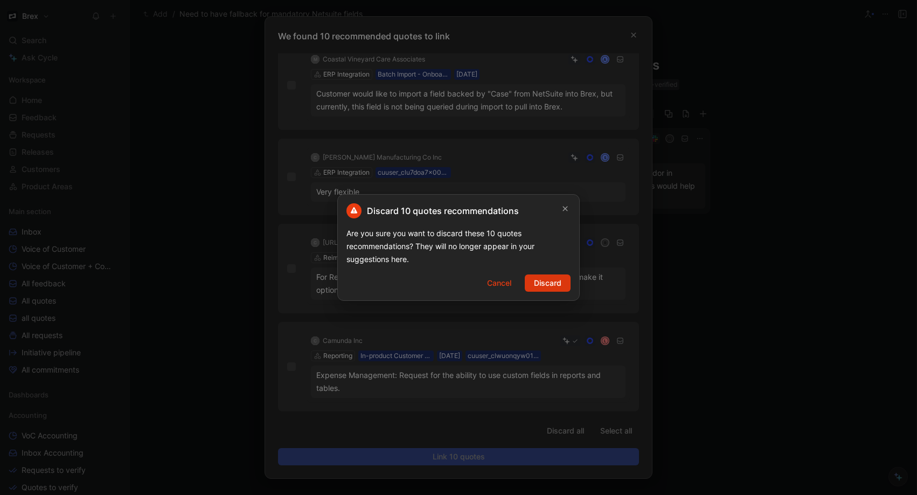
click at [546, 287] on span "Discard" at bounding box center [547, 282] width 27 height 13
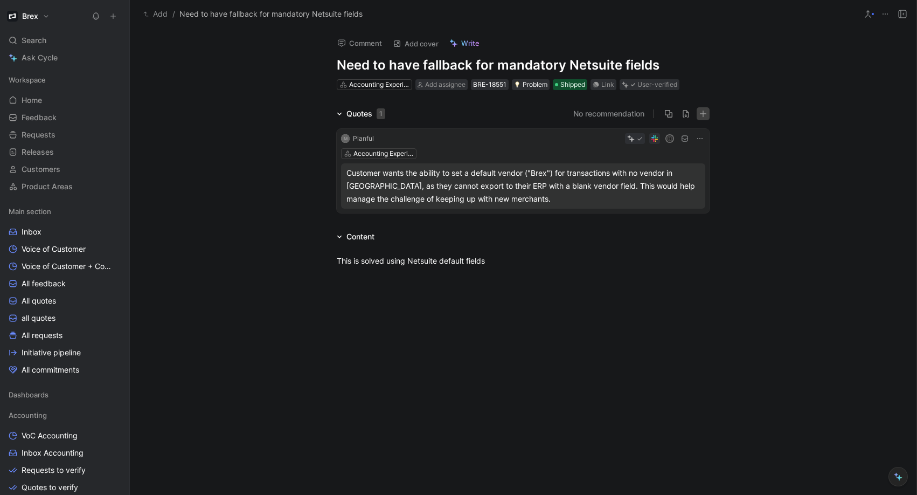
click at [700, 114] on icon "button" at bounding box center [703, 114] width 6 height 1
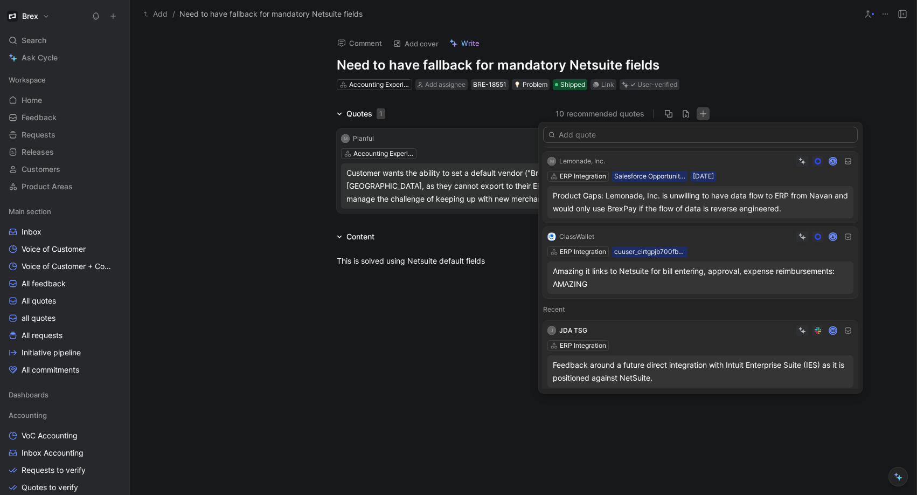
scroll to position [574, 0]
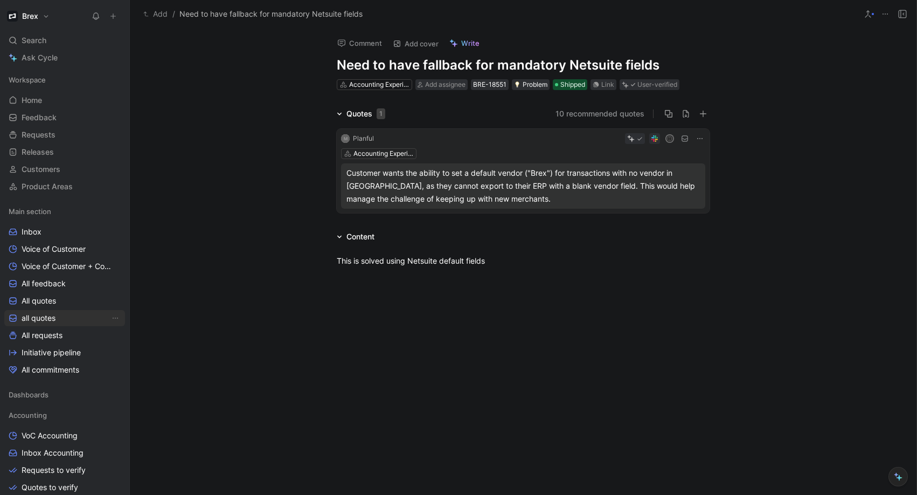
click at [58, 320] on link "all quotes" at bounding box center [64, 318] width 121 height 16
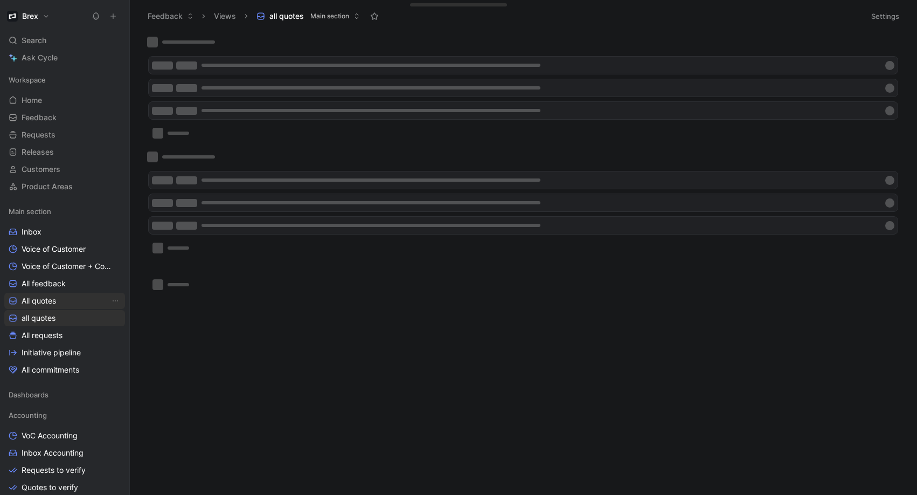
click at [65, 304] on link "All quotes" at bounding box center [64, 301] width 121 height 16
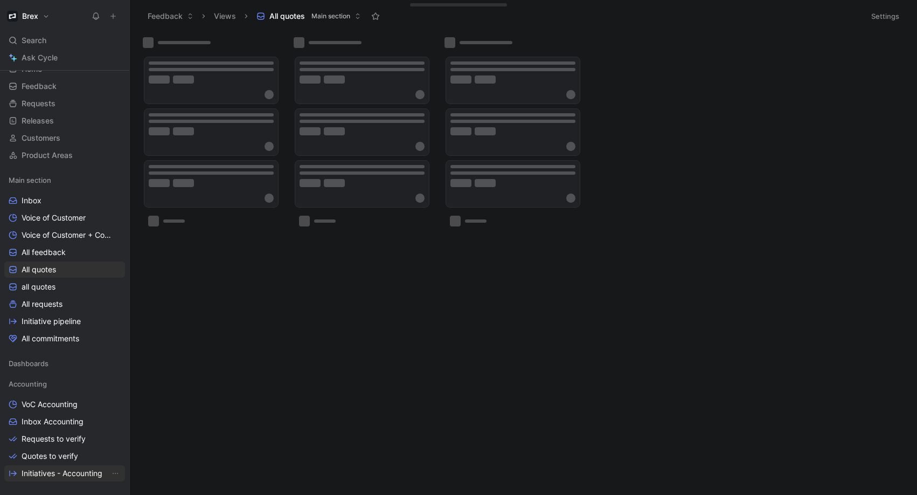
scroll to position [106, 0]
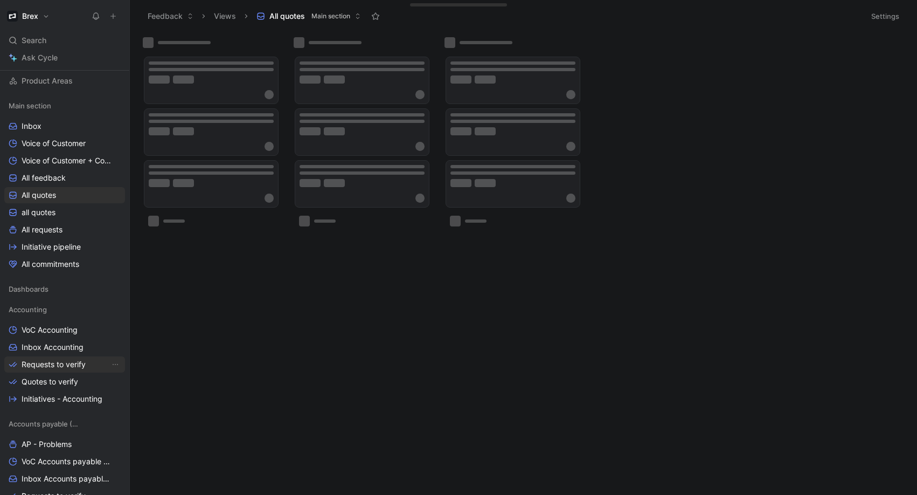
click at [51, 364] on span "Requests to verify" at bounding box center [54, 364] width 64 height 11
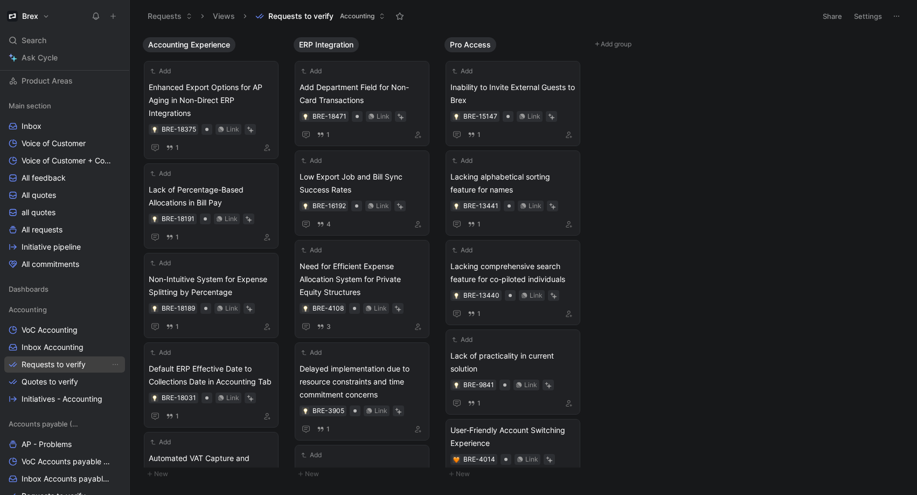
click at [75, 362] on span "Requests to verify" at bounding box center [54, 364] width 64 height 11
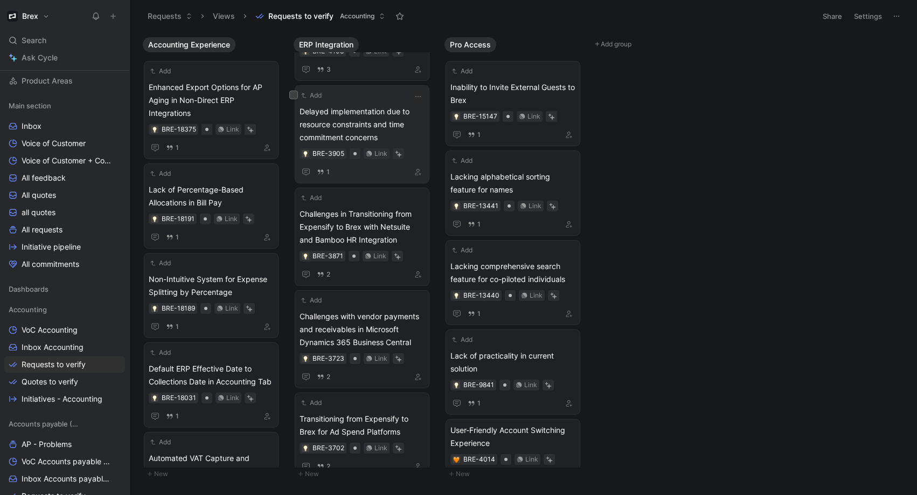
scroll to position [422, 0]
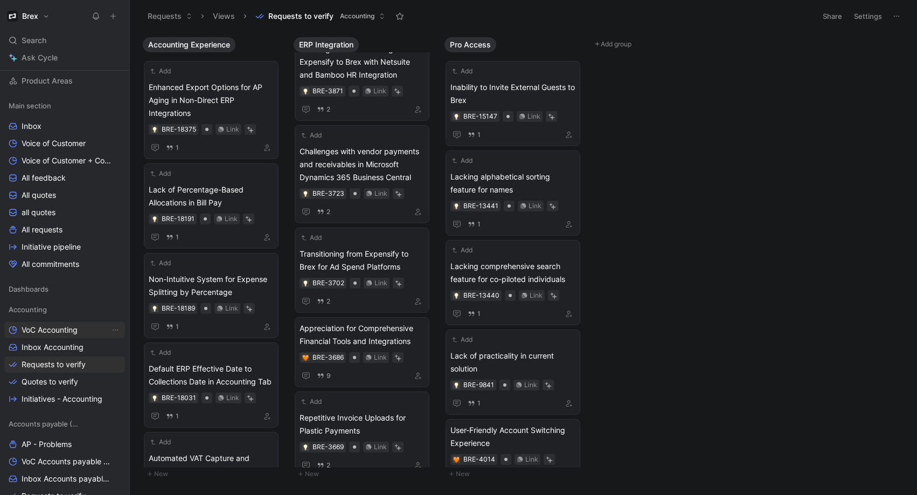
click at [28, 332] on span "VoC Accounting" at bounding box center [50, 329] width 56 height 11
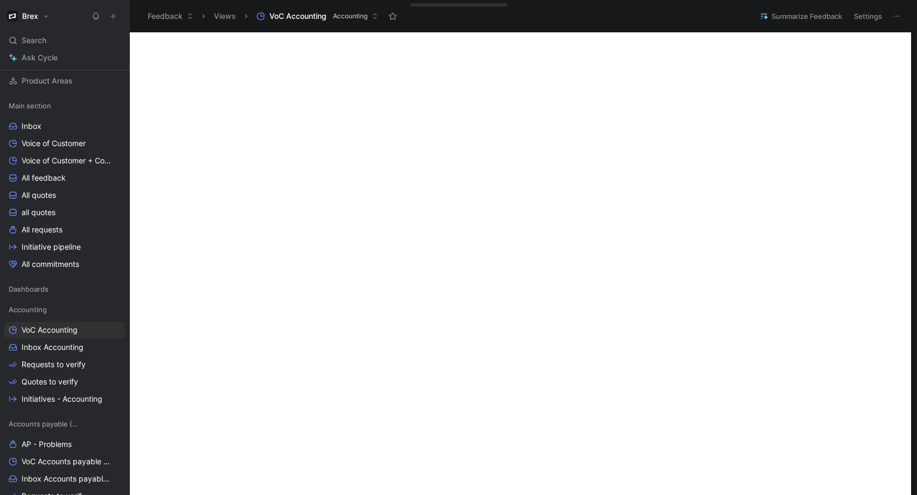
scroll to position [357, 0]
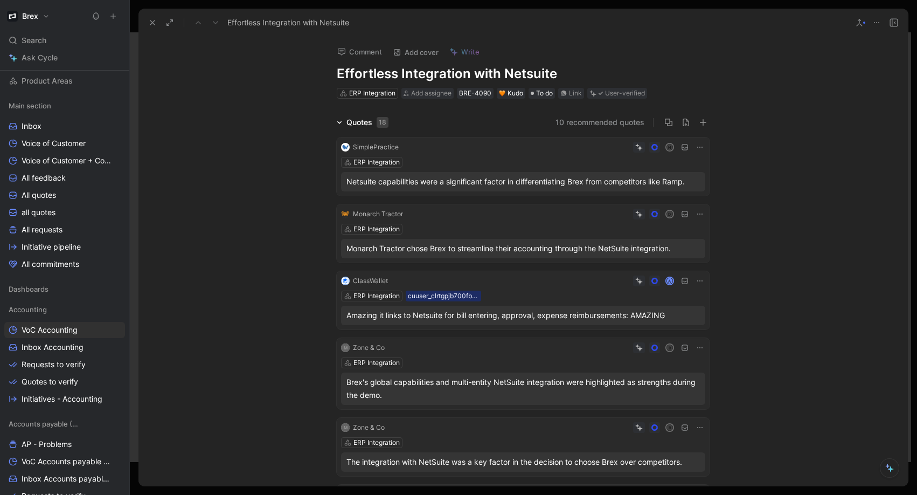
click at [151, 20] on use at bounding box center [152, 22] width 4 height 4
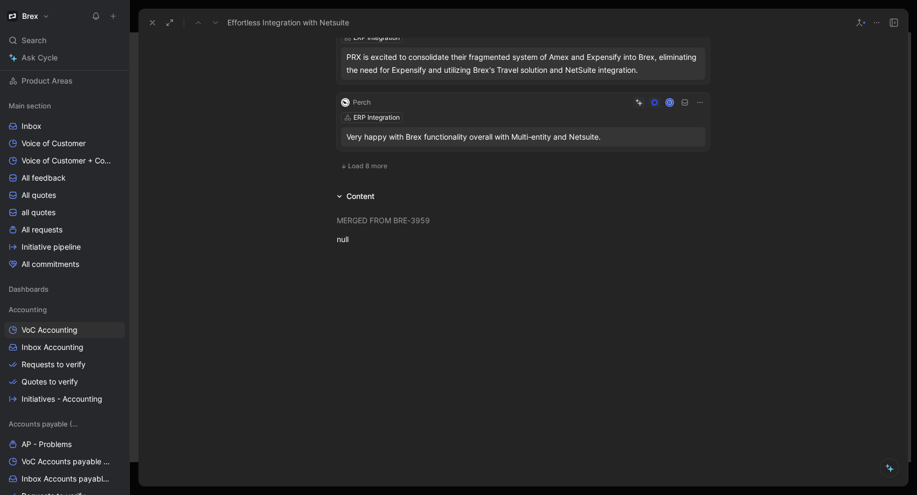
scroll to position [632, 0]
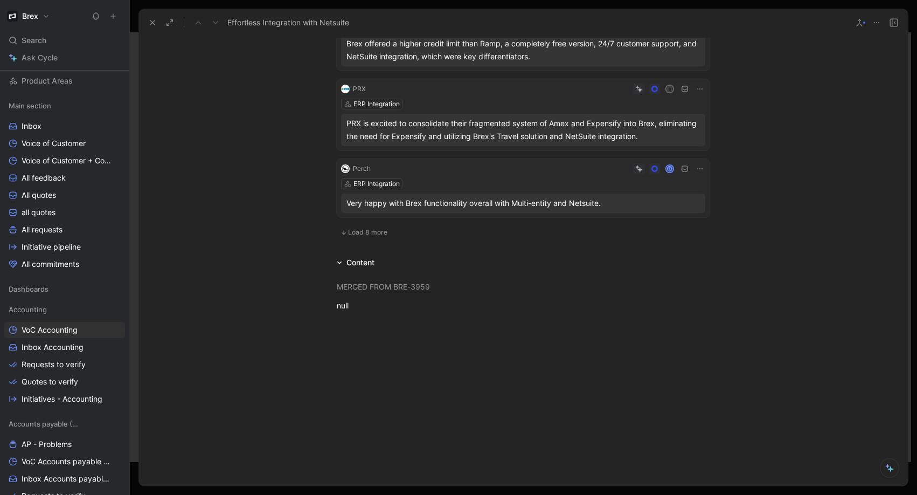
click at [358, 230] on span "Load 8 more" at bounding box center [367, 232] width 39 height 9
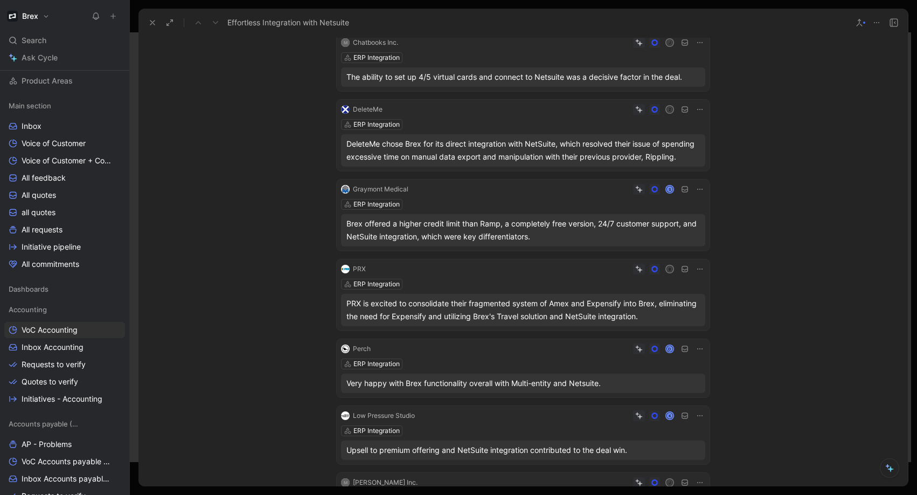
scroll to position [0, 0]
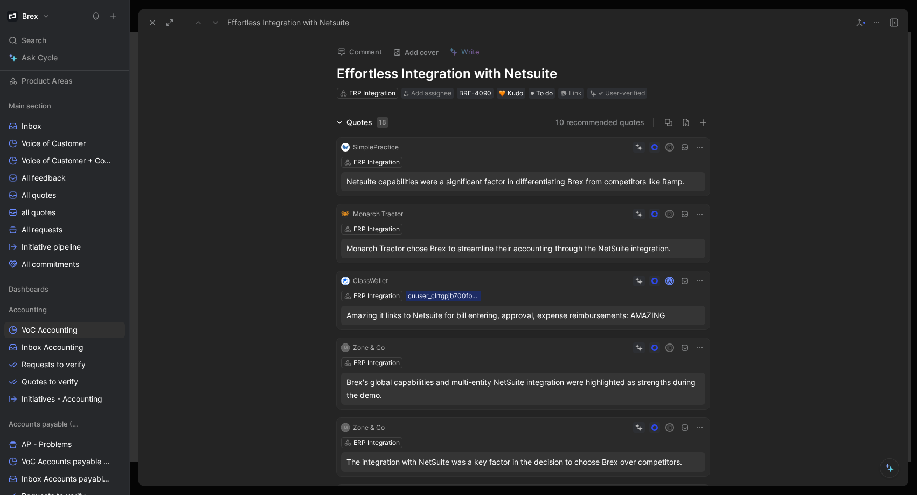
click at [150, 27] on button at bounding box center [152, 22] width 15 height 15
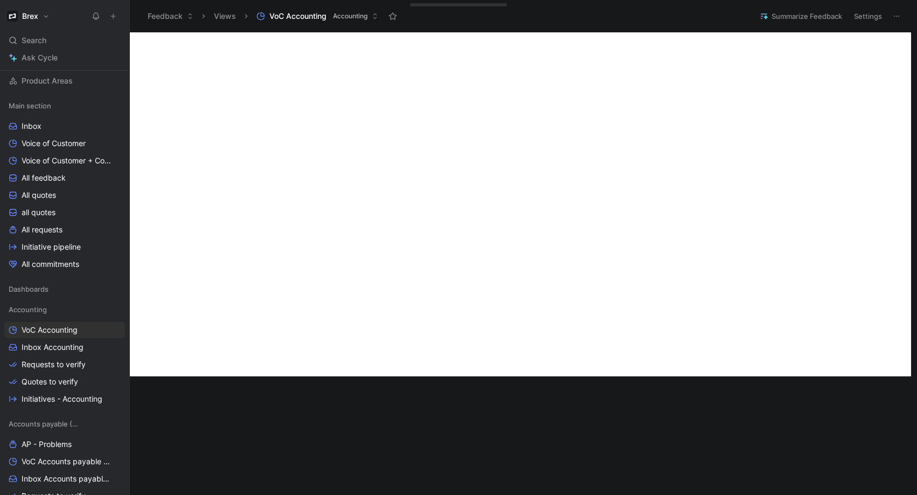
scroll to position [448, 0]
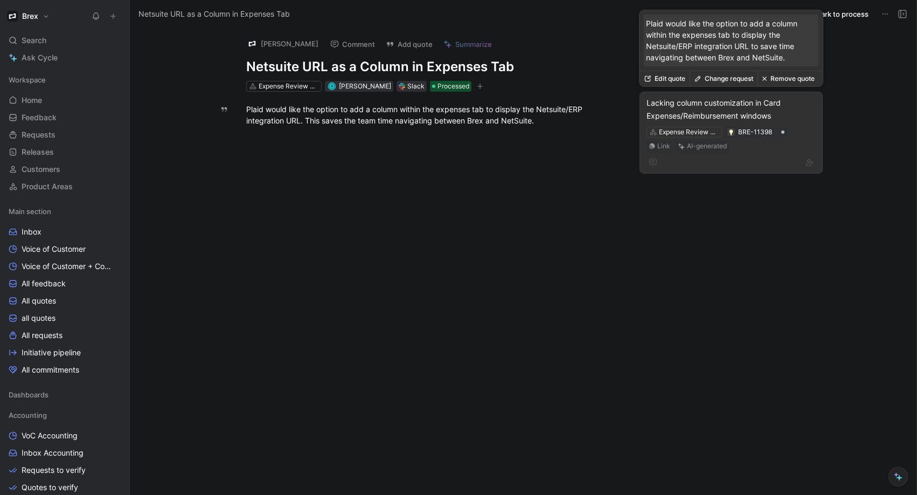
click at [708, 111] on div "Lacking column customization in Card Expenses/Reimbursement windows" at bounding box center [731, 109] width 169 height 26
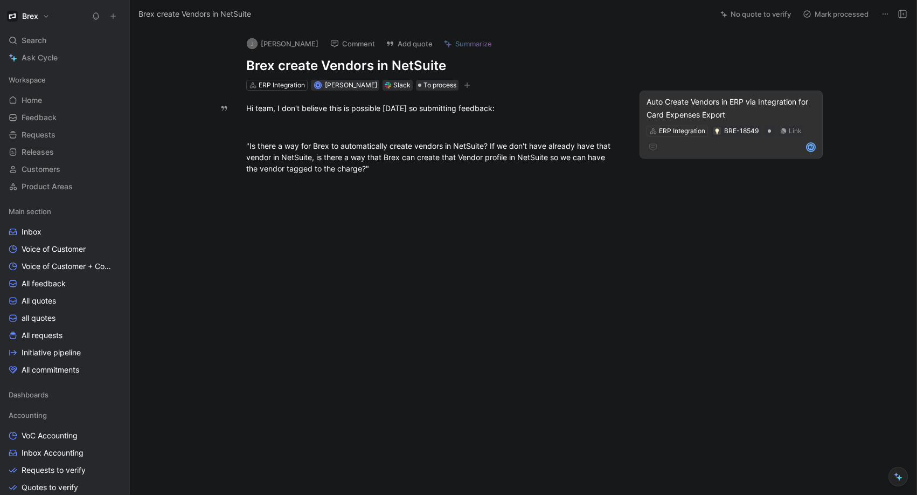
click at [719, 107] on div "Auto Create Vendors in ERP via Integration for Card Expenses Export" at bounding box center [731, 108] width 169 height 26
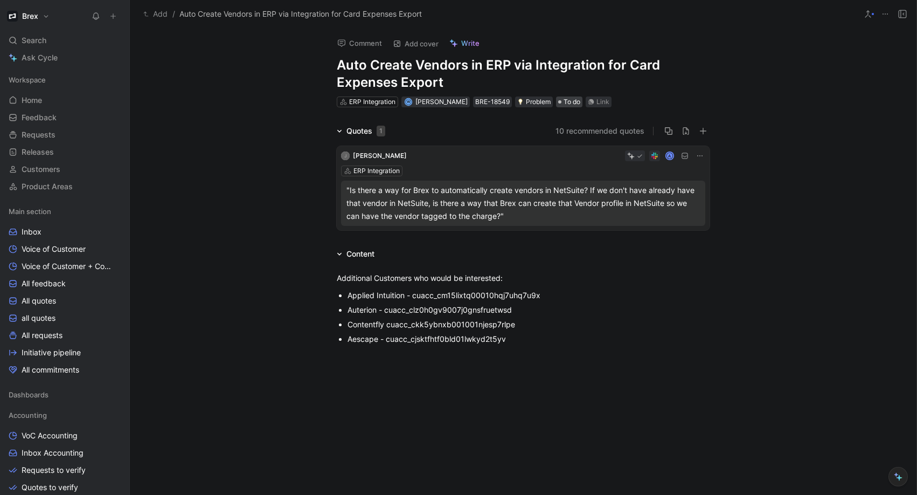
click at [564, 102] on span "To do" at bounding box center [572, 101] width 17 height 11
click at [564, 103] on span "To do" at bounding box center [572, 101] width 17 height 11
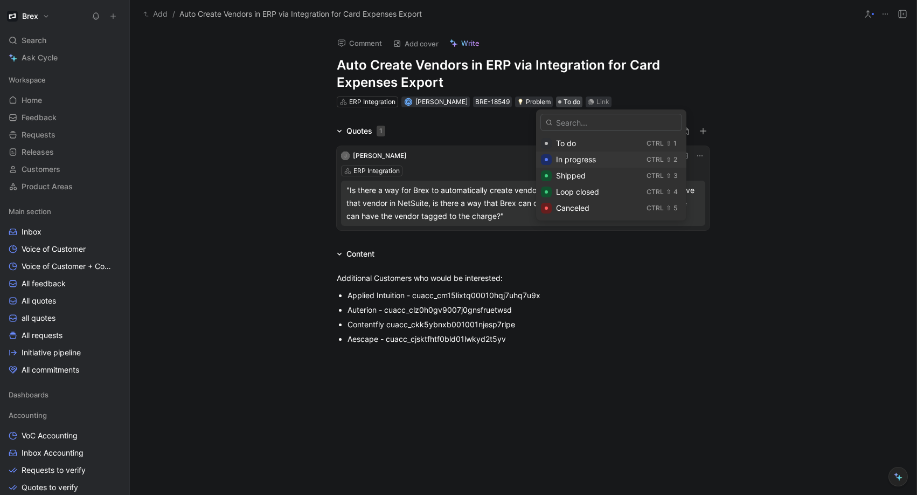
click at [574, 157] on span "In progress" at bounding box center [576, 159] width 40 height 9
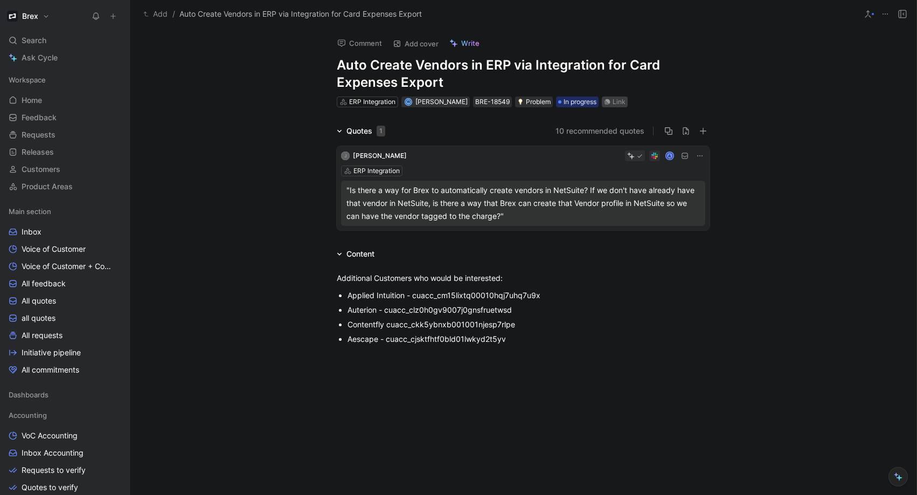
click at [613, 101] on div "Link" at bounding box center [619, 101] width 13 height 11
click at [564, 101] on span "In progress" at bounding box center [580, 101] width 33 height 11
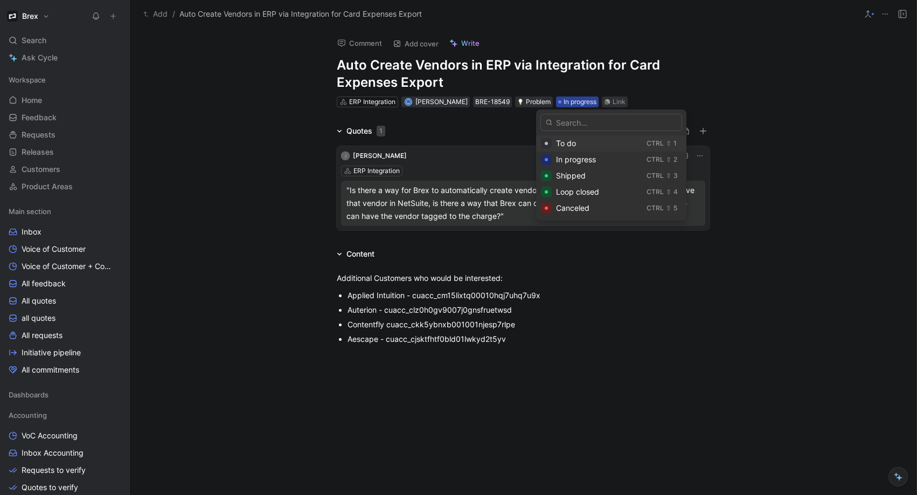
click at [582, 143] on div "To do" at bounding box center [599, 143] width 86 height 13
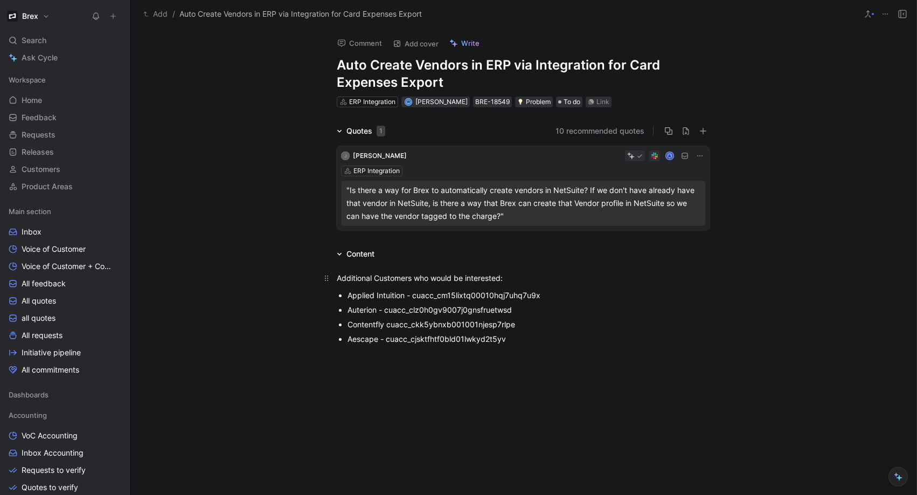
click at [666, 273] on div "Additional Customers who would be interested:" at bounding box center [523, 277] width 373 height 11
click at [289, 303] on div "Additional Customers who would be interested: Applied Intuition - cuacc_cm15lix…" at bounding box center [523, 307] width 787 height 94
click at [597, 98] on div "Link" at bounding box center [603, 101] width 13 height 11
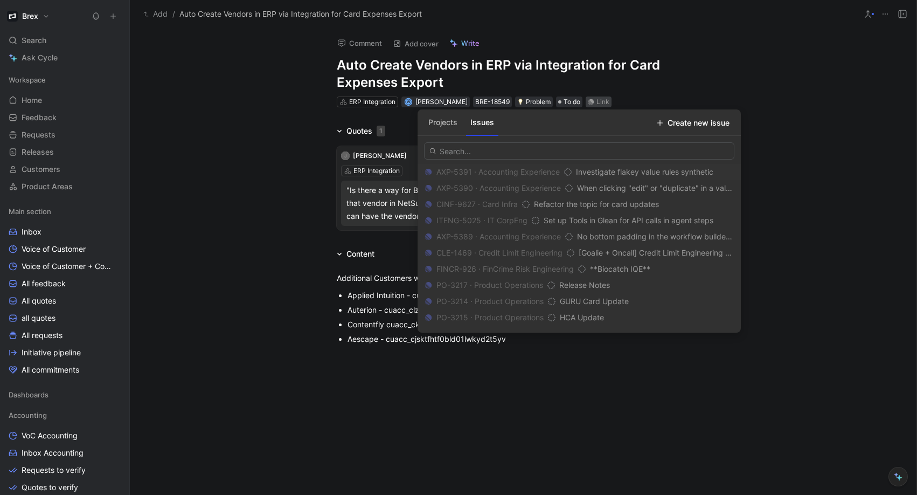
click at [438, 117] on button "Projects" at bounding box center [443, 122] width 38 height 17
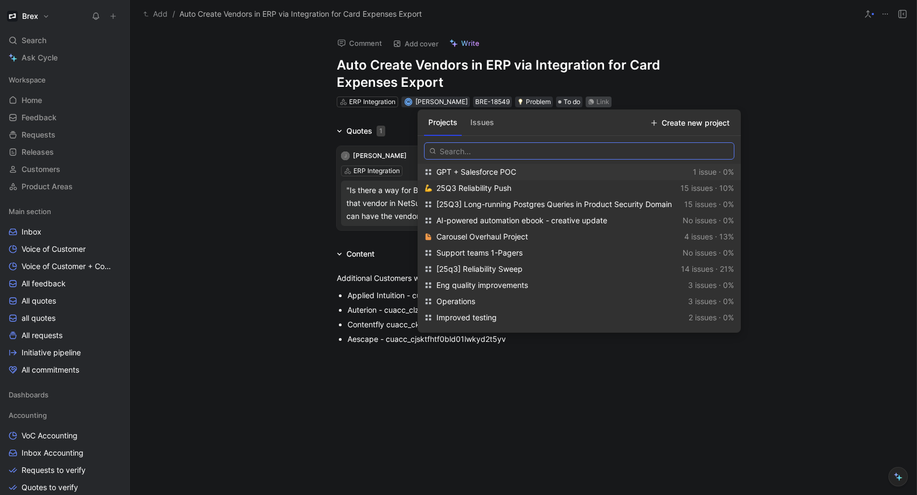
click at [488, 154] on input "text" at bounding box center [579, 150] width 310 height 17
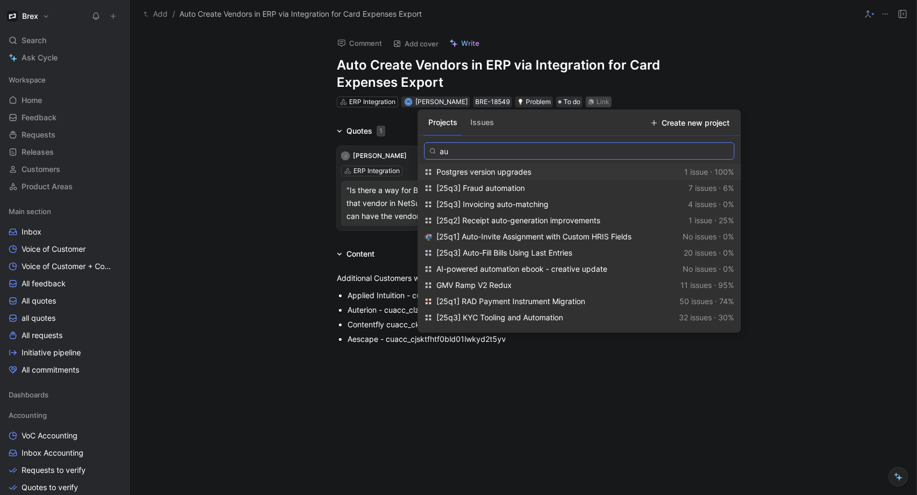
type input "a"
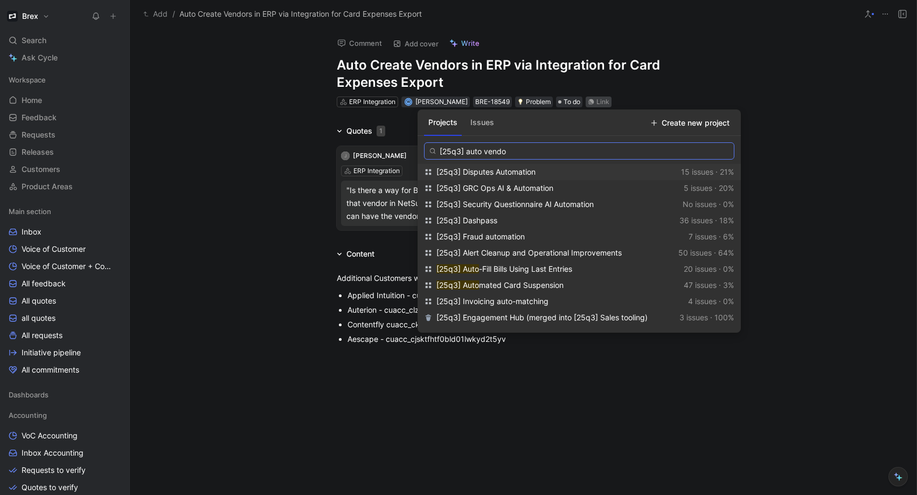
type input "[25q3] auto vendor"
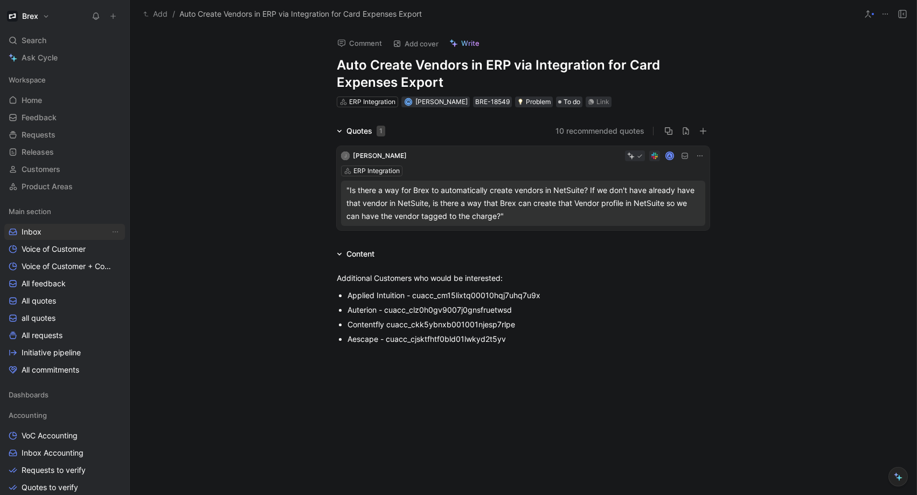
click at [63, 232] on link "Inbox" at bounding box center [64, 232] width 121 height 16
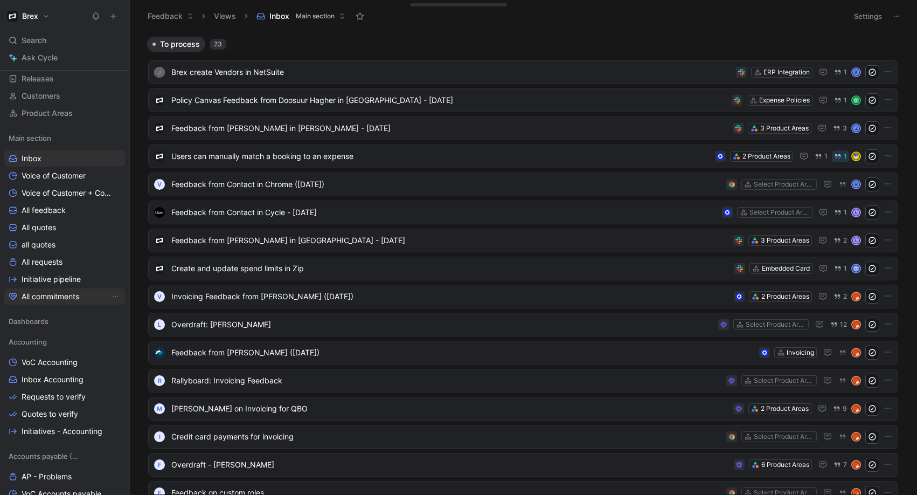
scroll to position [87, 0]
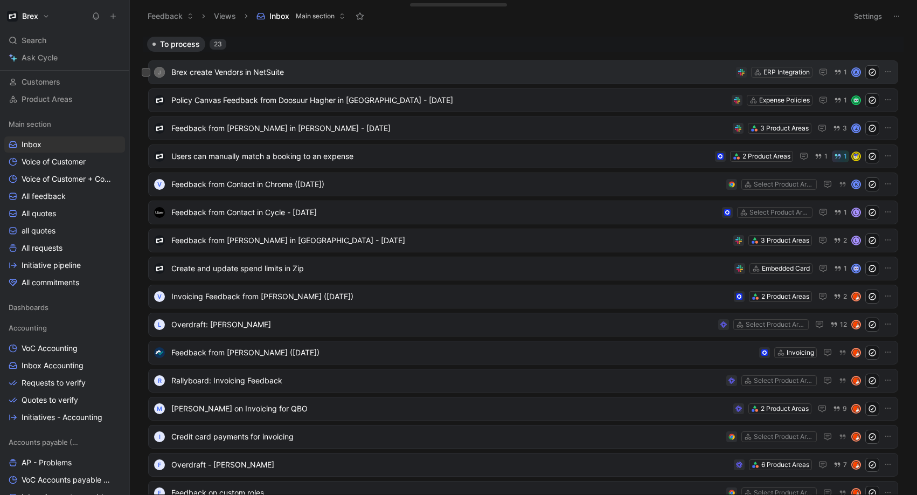
click at [262, 75] on span "Brex create Vendors in NetSuite" at bounding box center [451, 72] width 560 height 13
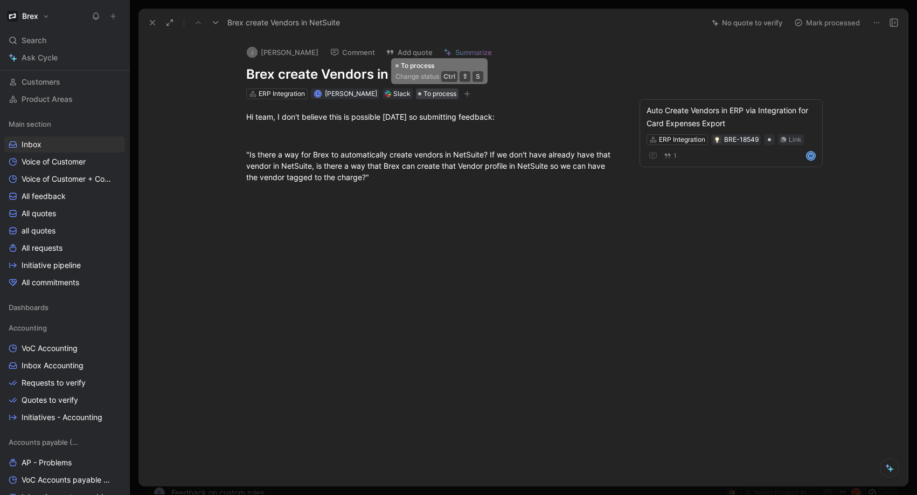
click at [443, 95] on span "To process" at bounding box center [440, 93] width 33 height 11
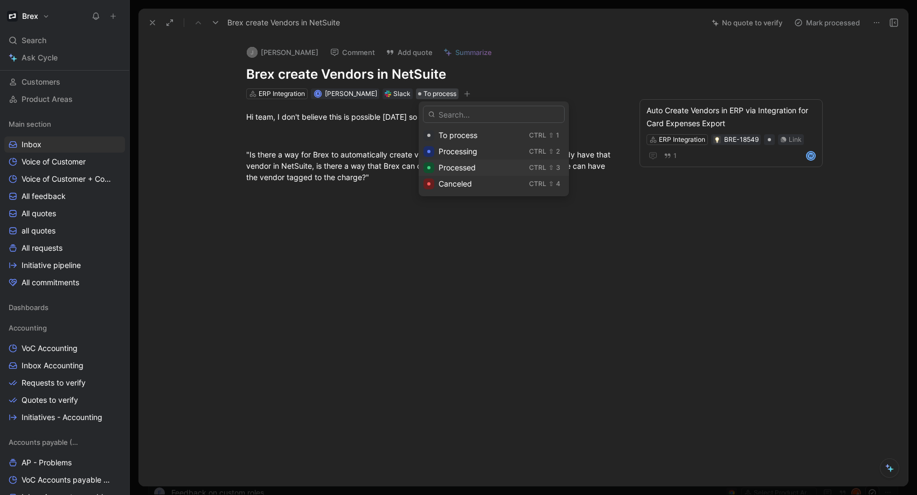
click at [480, 165] on div "Processed" at bounding box center [482, 167] width 86 height 13
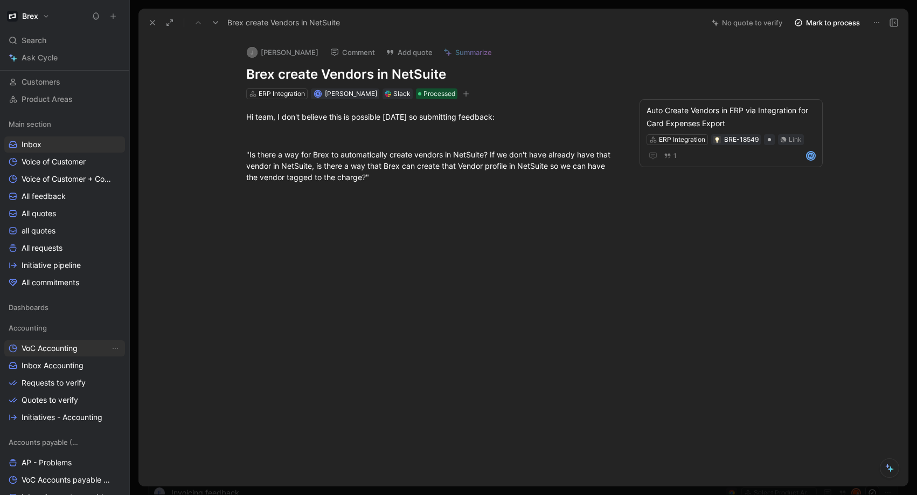
click at [52, 350] on span "VoC Accounting" at bounding box center [50, 348] width 56 height 11
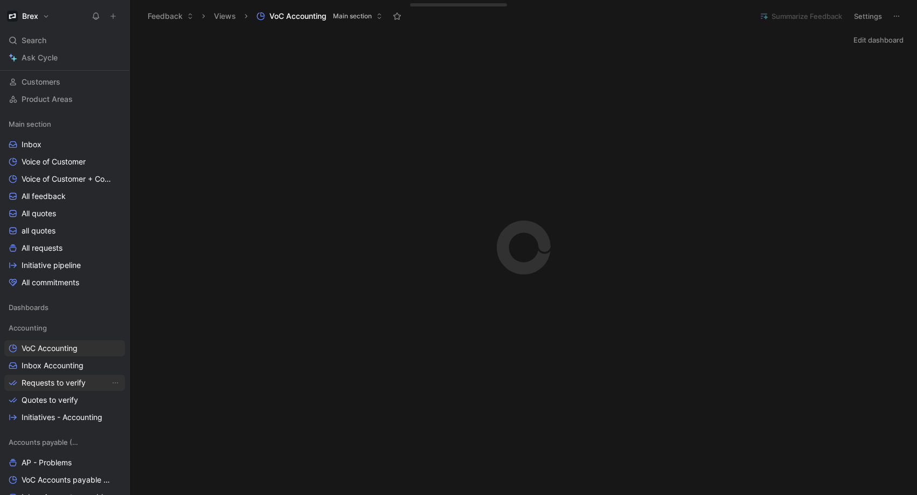
click at [57, 382] on span "Requests to verify" at bounding box center [54, 382] width 64 height 11
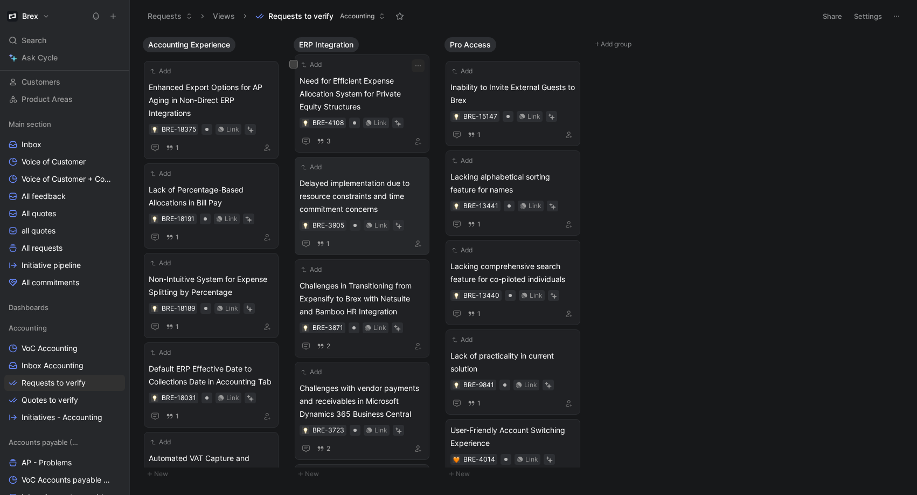
scroll to position [192, 0]
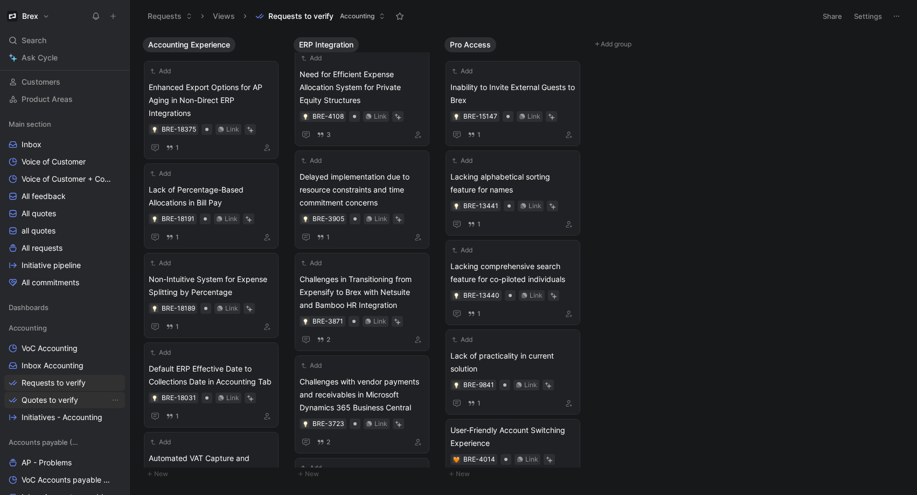
click at [59, 398] on span "Quotes to verify" at bounding box center [50, 399] width 57 height 11
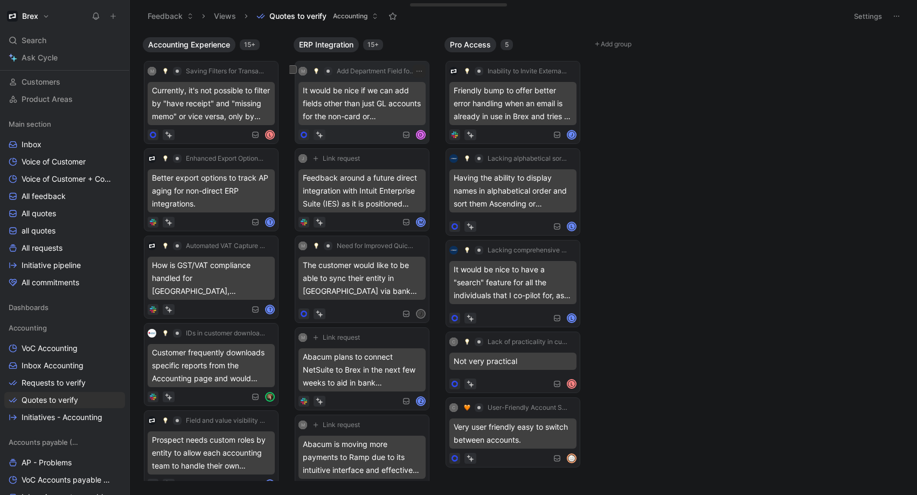
click at [374, 124] on div "It would be nice if we can add fields other than just GL accounts for the non-c…" at bounding box center [362, 103] width 127 height 43
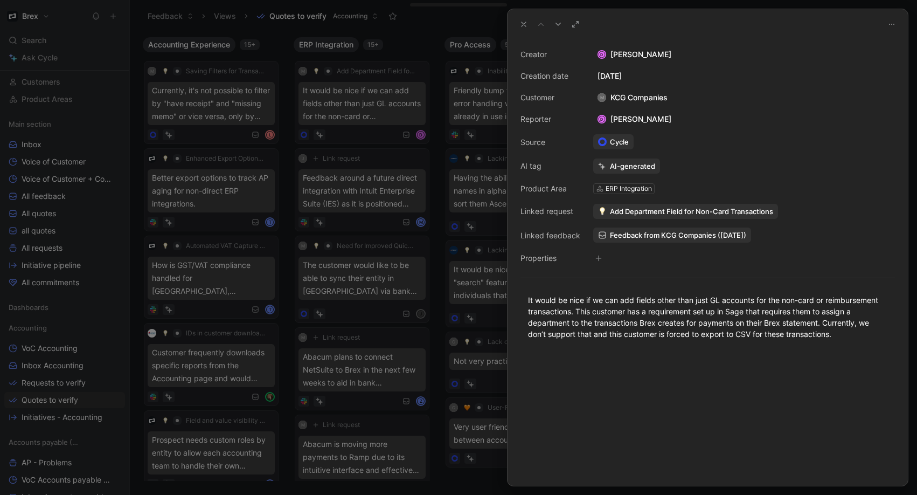
click at [390, 275] on div at bounding box center [458, 247] width 917 height 495
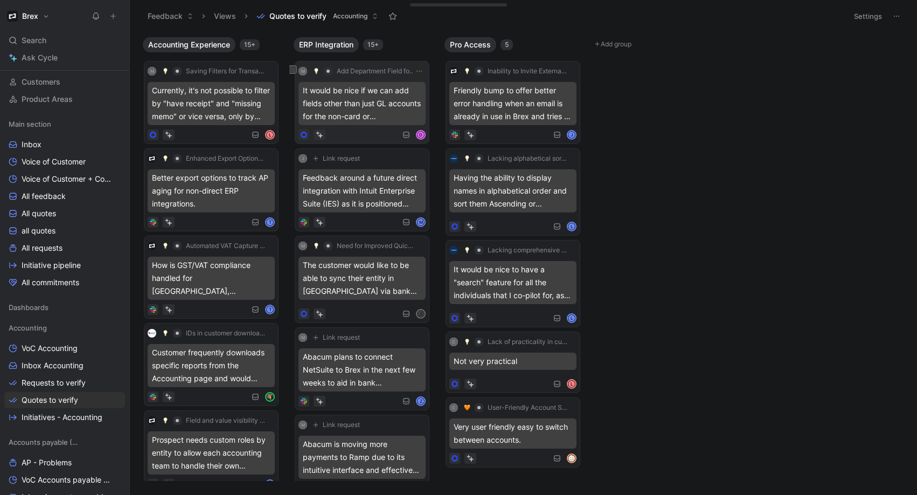
click at [365, 70] on span "Add Department Field for Non-Card Transactions" at bounding box center [377, 71] width 80 height 9
click at [315, 101] on div "It would be nice if we can add fields other than just GL accounts for the non-c…" at bounding box center [362, 103] width 127 height 43
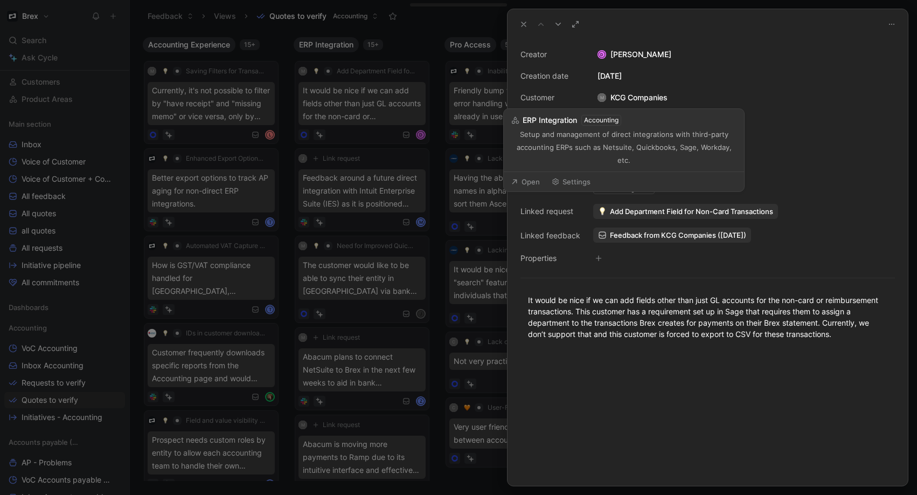
click at [633, 184] on div "ERP Integration" at bounding box center [629, 188] width 46 height 11
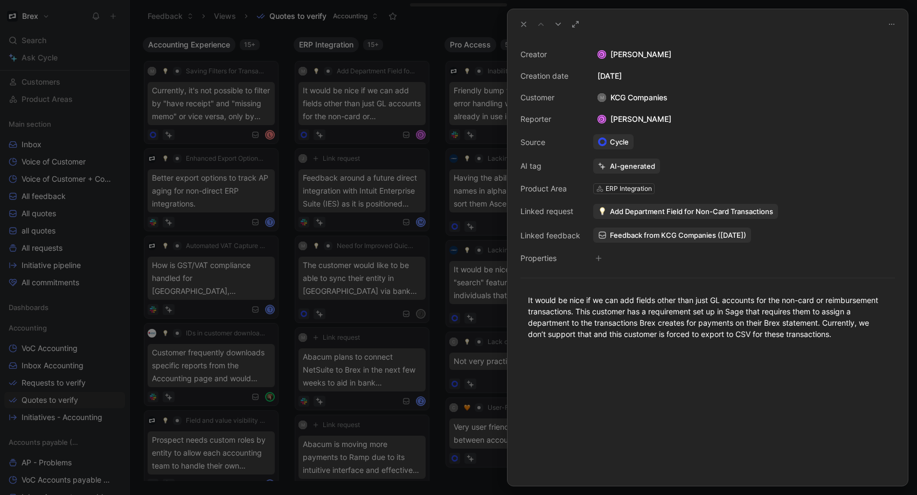
click at [627, 189] on div "ERP Integration" at bounding box center [629, 188] width 46 height 11
click at [602, 189] on div "ERP Integration" at bounding box center [624, 189] width 60 height 10
click at [427, 45] on div at bounding box center [458, 247] width 917 height 495
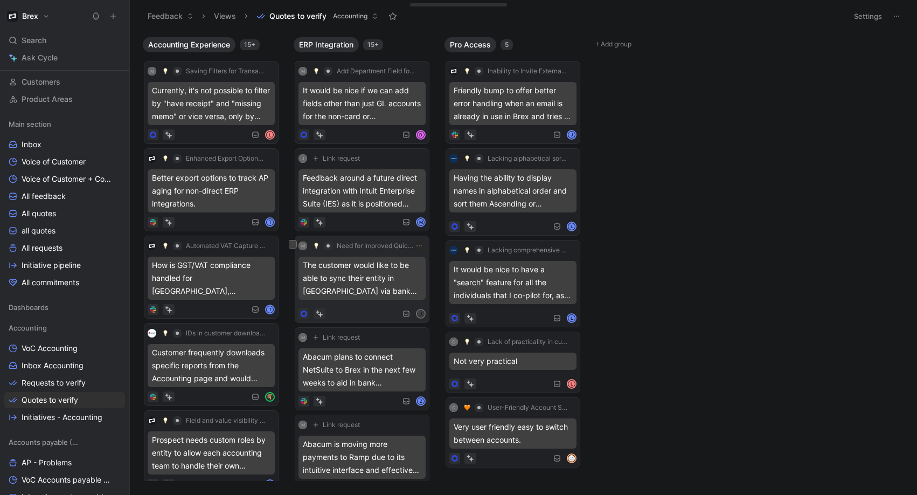
click at [360, 292] on div "The customer would like to be able to sync their entity in QBO via bank feed." at bounding box center [362, 278] width 127 height 43
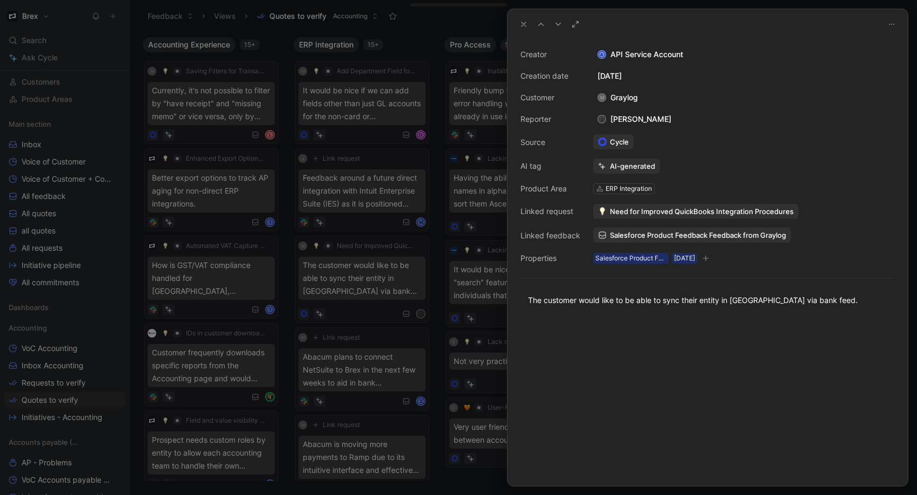
click at [622, 212] on span "Need for Improved QuickBooks Integration Procedures" at bounding box center [702, 211] width 184 height 10
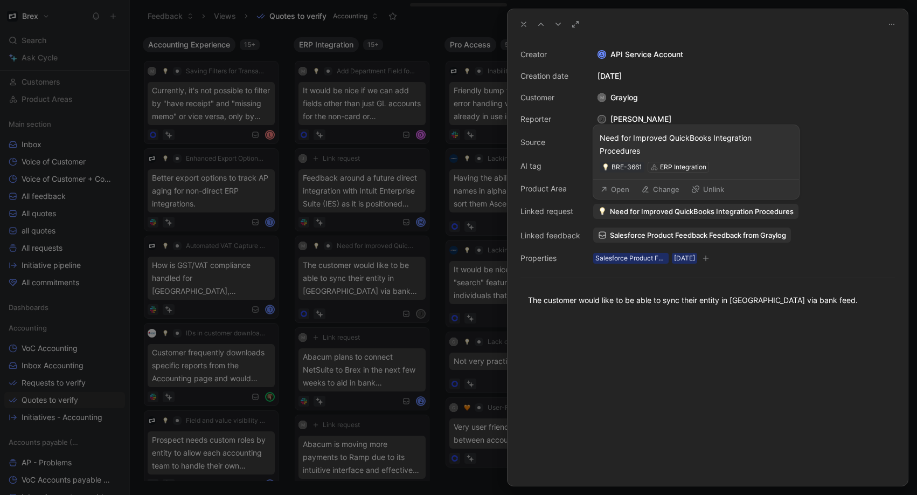
click at [703, 188] on button "Unlink" at bounding box center [708, 189] width 43 height 15
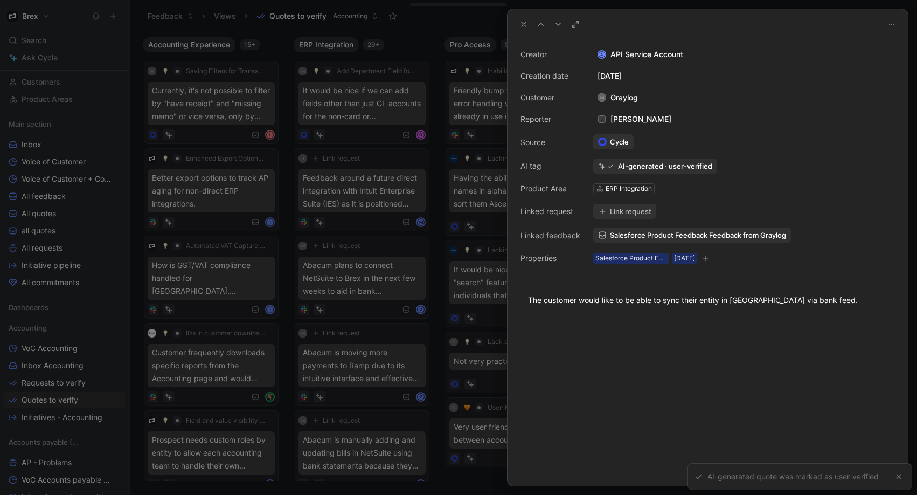
click at [626, 188] on div "ERP Integration" at bounding box center [629, 188] width 46 height 11
click at [626, 189] on div "ERP Integration" at bounding box center [629, 188] width 46 height 11
click at [616, 190] on div "ERP Integration" at bounding box center [629, 188] width 46 height 11
click at [608, 190] on div "ERP Integration" at bounding box center [629, 188] width 46 height 11
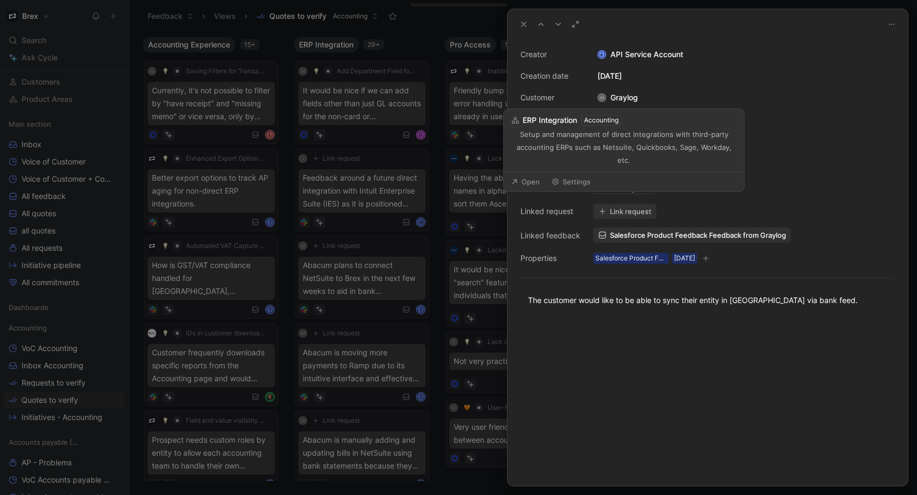
click at [581, 174] on button "Settings" at bounding box center [571, 181] width 48 height 15
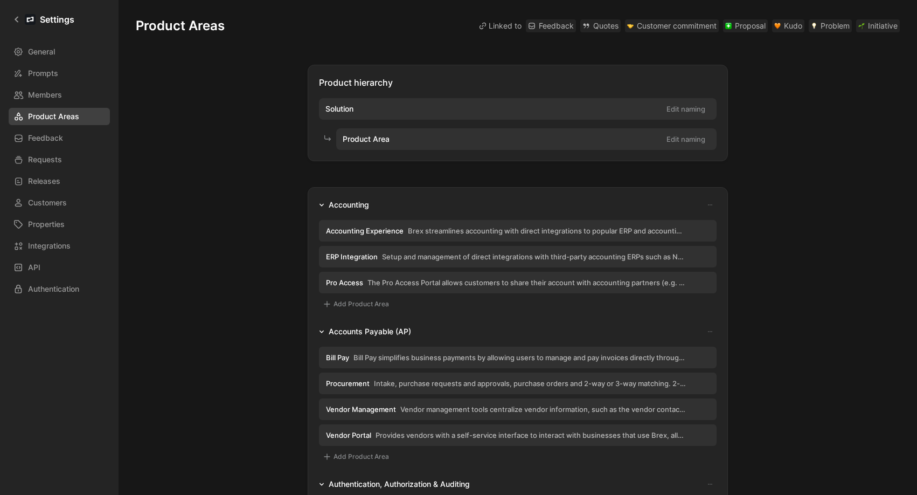
click at [55, 120] on span "Product Areas" at bounding box center [53, 116] width 51 height 13
click at [52, 136] on span "Feedback" at bounding box center [45, 137] width 35 height 13
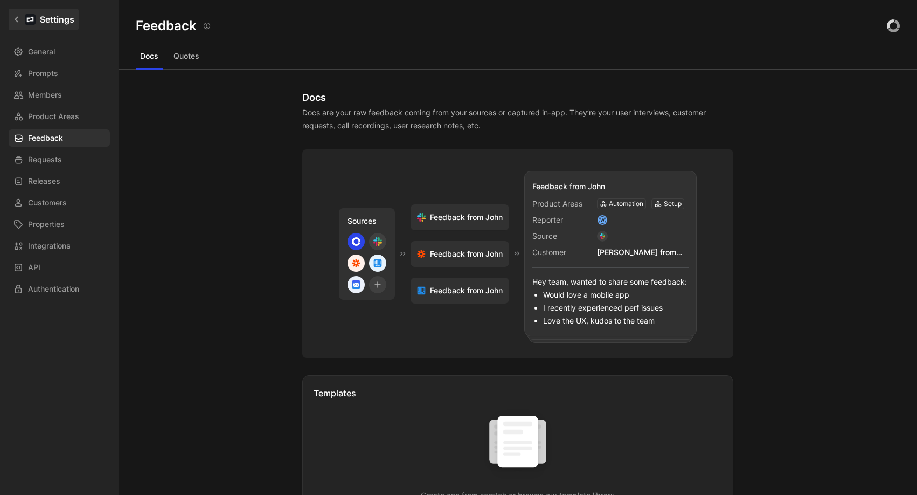
click at [15, 17] on icon at bounding box center [17, 20] width 8 height 8
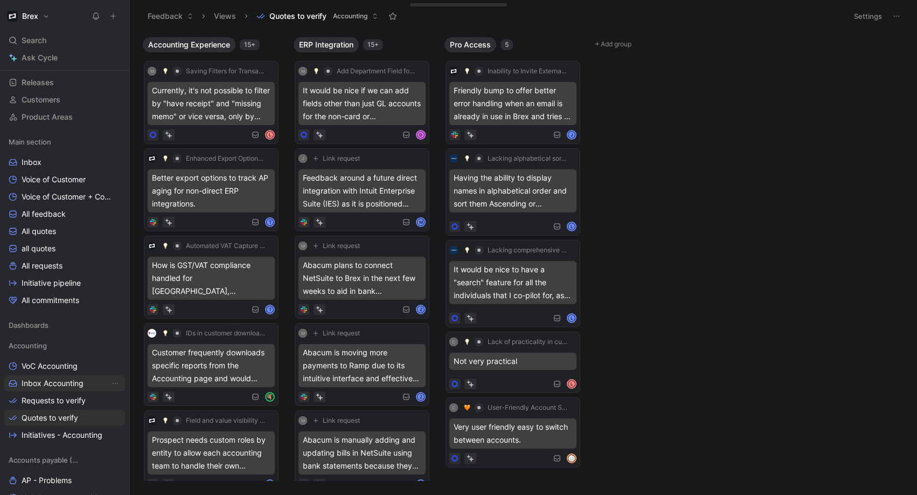
scroll to position [83, 0]
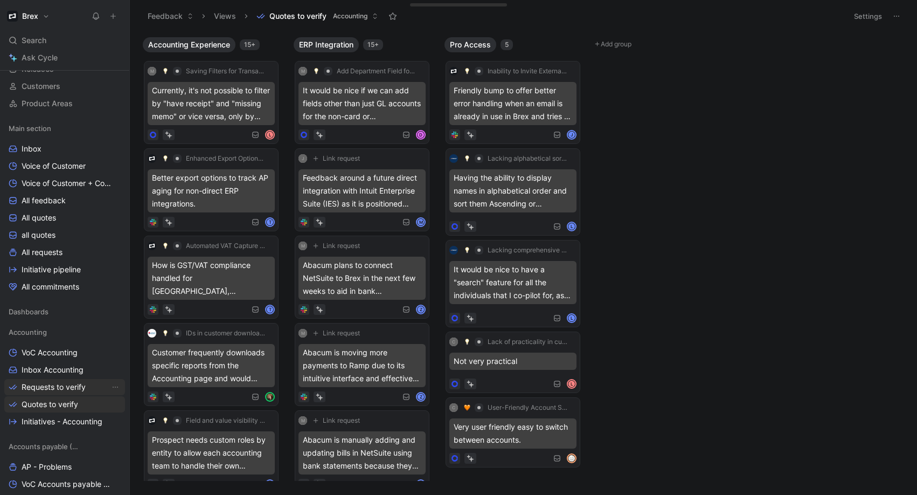
click at [68, 387] on span "Requests to verify" at bounding box center [54, 387] width 64 height 11
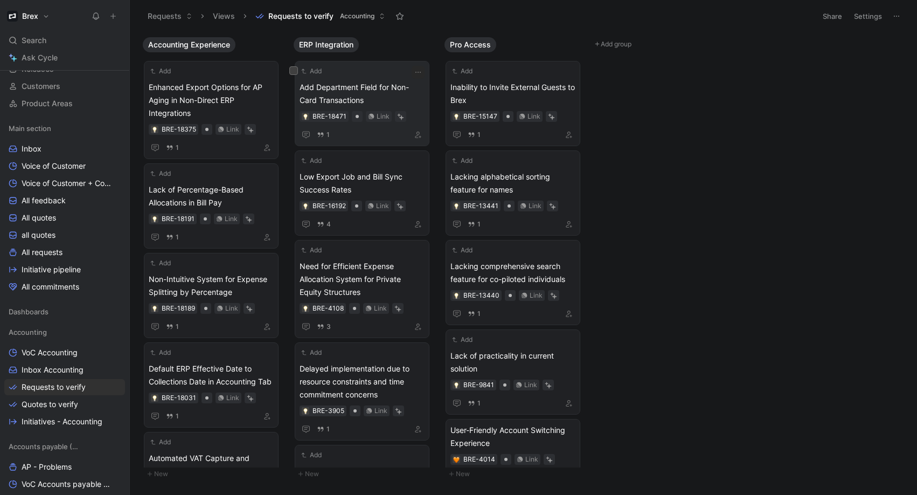
click at [364, 90] on span "Add Department Field for Non-Card Transactions" at bounding box center [362, 94] width 125 height 26
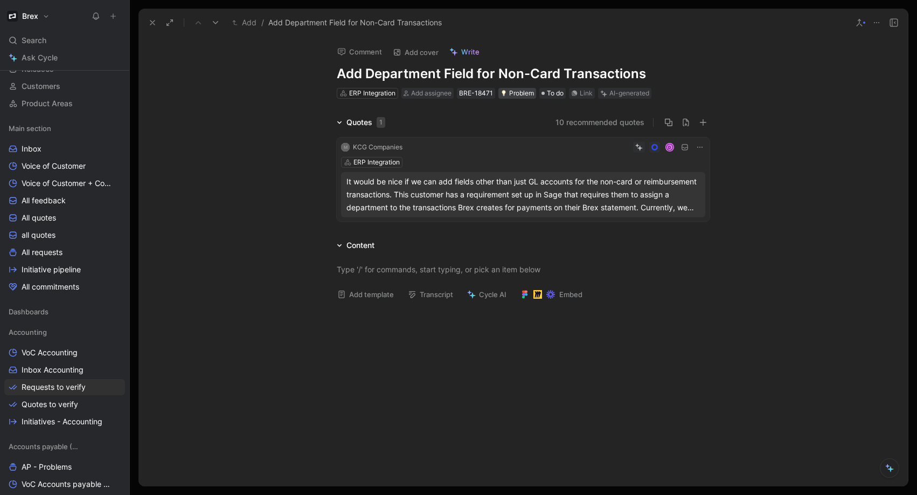
click at [524, 93] on div "Problem" at bounding box center [517, 93] width 33 height 11
click at [383, 72] on h1 "Add Department Field for Non-Card Transactions" at bounding box center [523, 73] width 373 height 17
drag, startPoint x: 642, startPoint y: 75, endPoint x: 378, endPoint y: 65, distance: 264.2
click at [378, 65] on h1 "Add Department Field for Non-Card Transactions" at bounding box center [523, 73] width 373 height 17
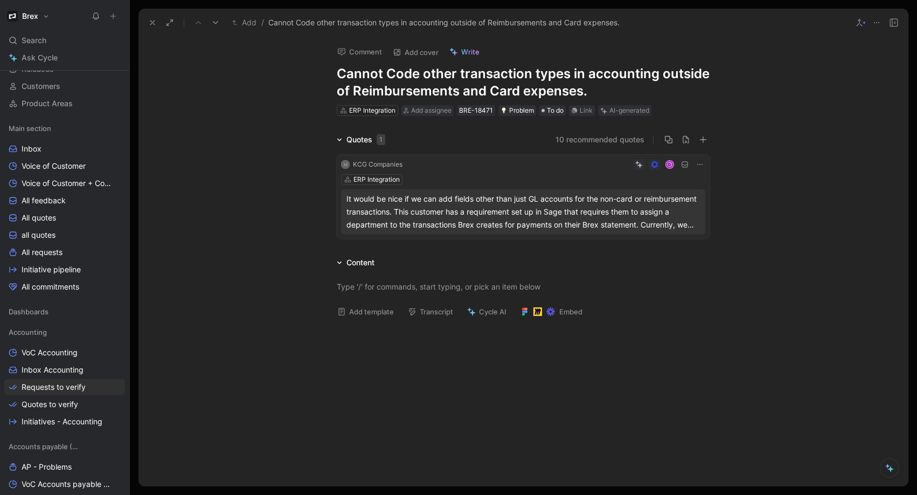
click at [662, 73] on h1 "Cannot Code other transaction types in accounting outside of Reimbursements and…" at bounding box center [523, 82] width 373 height 34
click at [655, 74] on h1 "Cannot Code other transaction types in accounting outside of Reimbursements and…" at bounding box center [523, 82] width 373 height 34
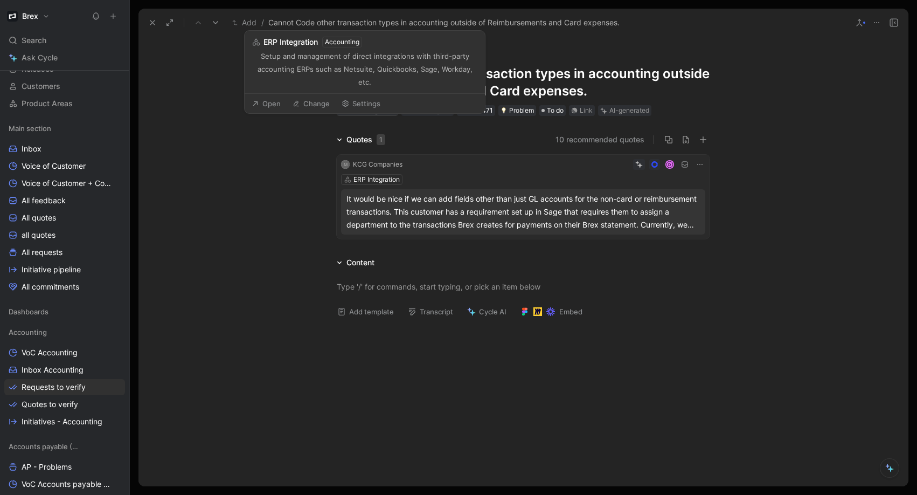
click at [373, 113] on div "ERP Integration" at bounding box center [372, 110] width 46 height 11
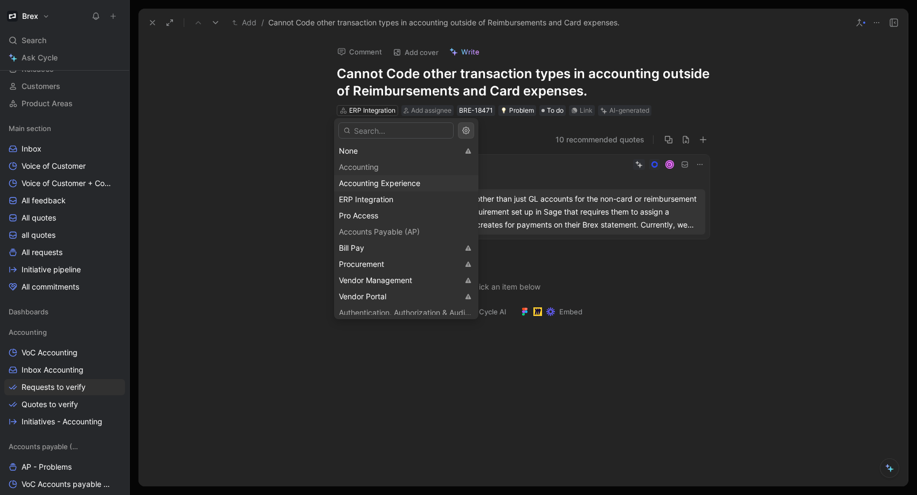
click at [400, 184] on span "Accounting Experience" at bounding box center [379, 182] width 81 height 9
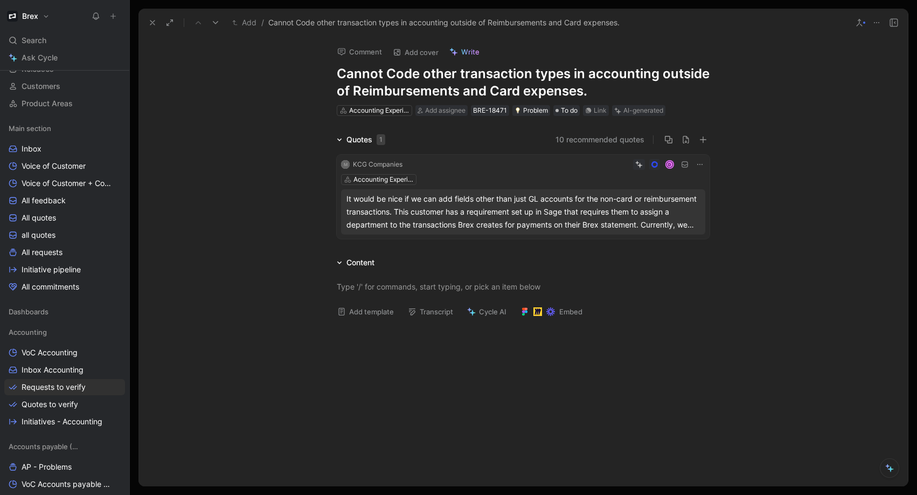
click at [273, 180] on div "Quotes 1 10 recommended quotes M KCG Companies D Accounting Experience It would…" at bounding box center [523, 188] width 770 height 110
click at [270, 198] on div "Quotes 1 10 recommended quotes M KCG Companies D Accounting Experience It would…" at bounding box center [523, 188] width 770 height 110
click at [156, 24] on icon at bounding box center [152, 22] width 9 height 9
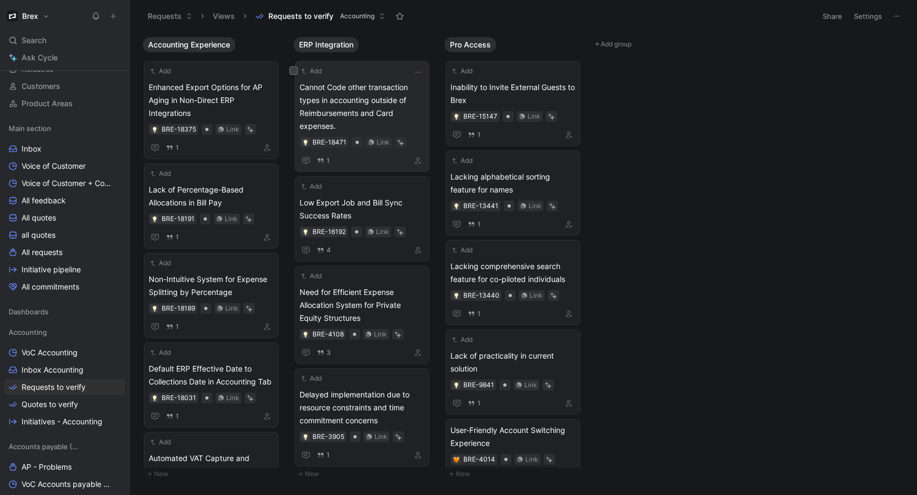
click at [367, 102] on span "Cannot Code other transaction types in accounting outside of Reimbursements and…" at bounding box center [362, 107] width 125 height 52
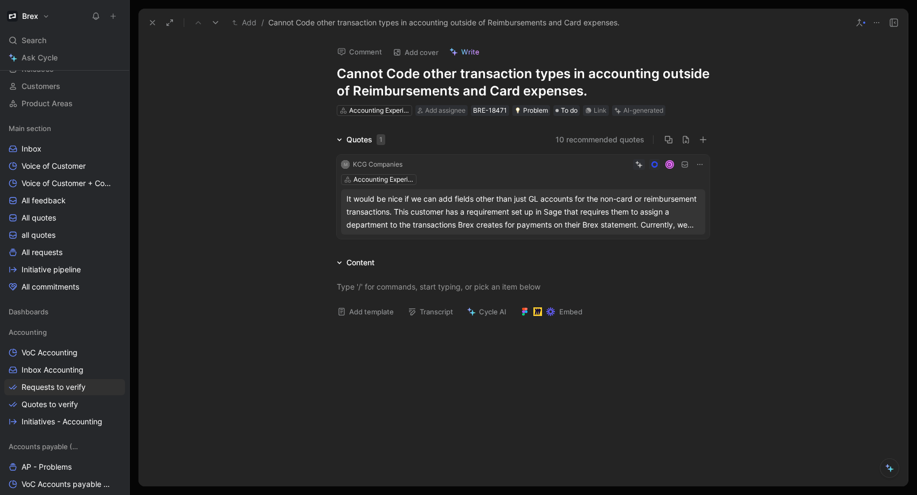
drag, startPoint x: 153, startPoint y: 24, endPoint x: 165, endPoint y: 32, distance: 14.8
click at [153, 24] on icon at bounding box center [152, 22] width 9 height 9
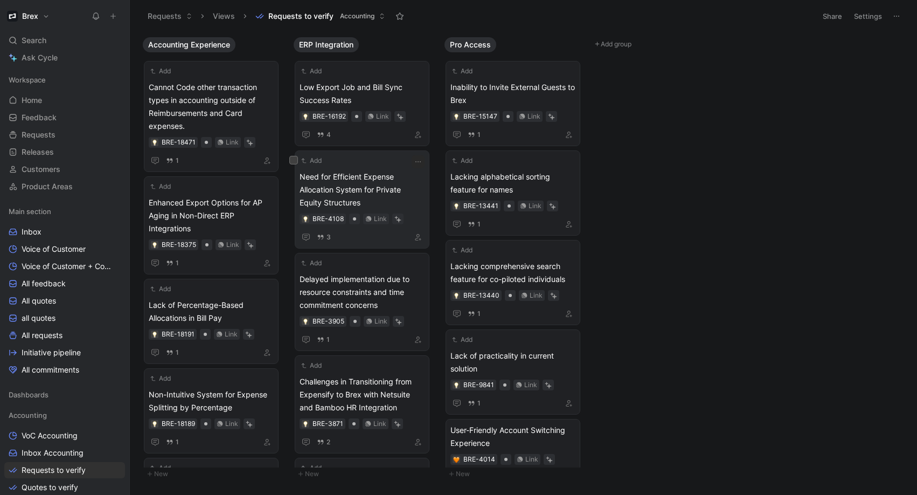
click at [358, 189] on span "Need for Efficient Expense Allocation System for Private Equity Structures" at bounding box center [362, 189] width 125 height 39
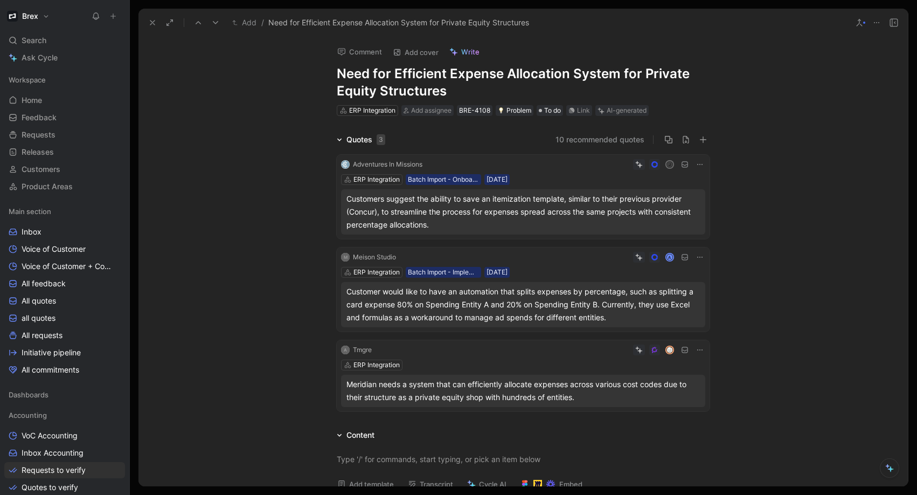
click at [448, 80] on h1 "Need for Efficient Expense Allocation System for Private Equity Structures" at bounding box center [523, 82] width 373 height 34
click at [492, 98] on h1 "Need for Efficient Expense Allocation System for Private Equity Structures" at bounding box center [523, 82] width 373 height 34
click at [417, 113] on span "Add assignee" at bounding box center [431, 110] width 40 height 8
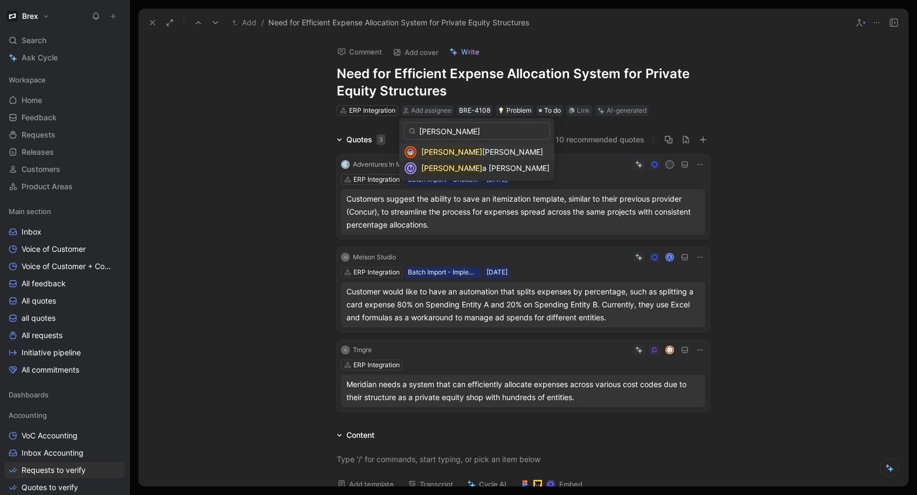
type input "[PERSON_NAME]"
click at [482, 153] on span "[PERSON_NAME]" at bounding box center [512, 151] width 61 height 9
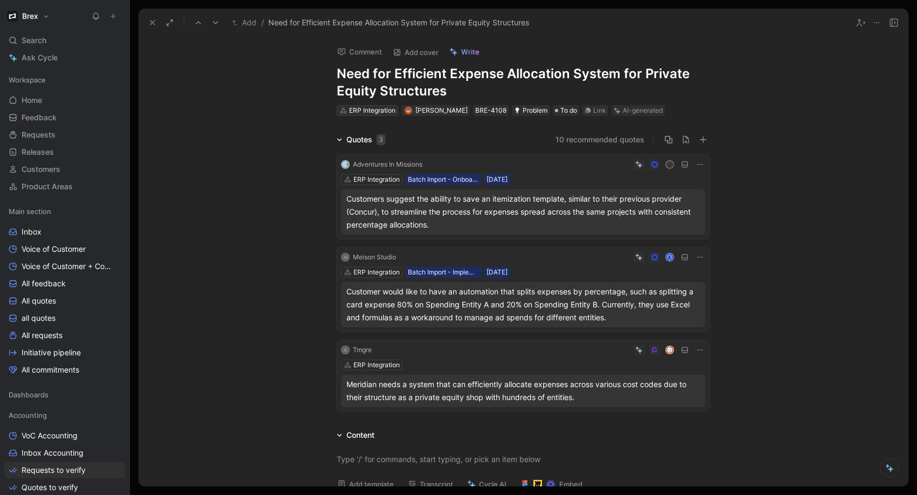
click at [376, 112] on div "ERP Integration" at bounding box center [372, 110] width 46 height 11
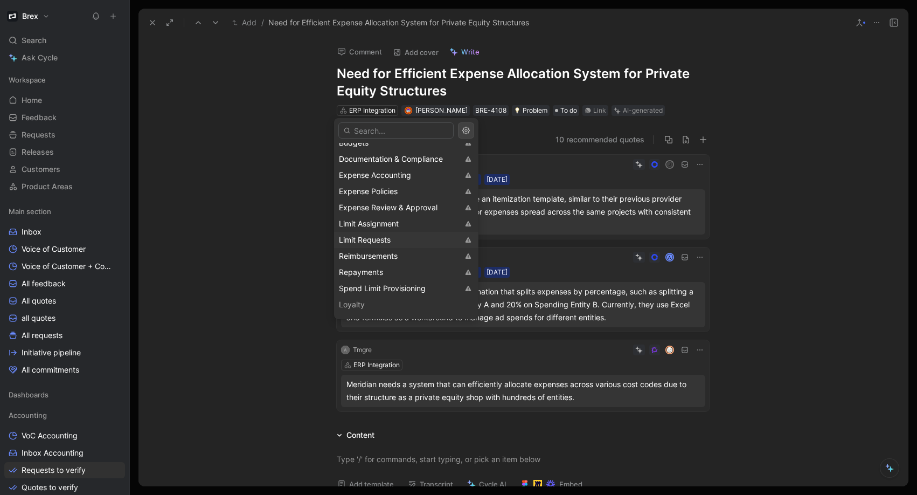
scroll to position [792, 0]
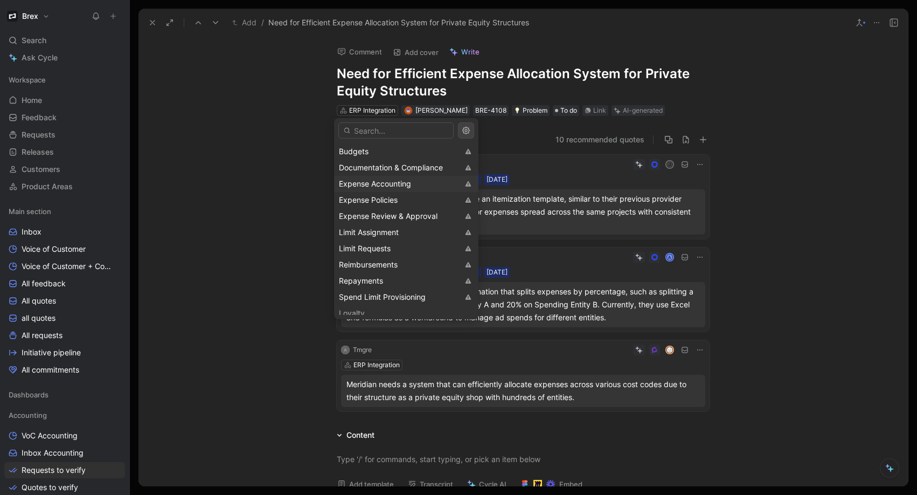
click at [420, 185] on div "Expense Accounting" at bounding box center [399, 183] width 120 height 13
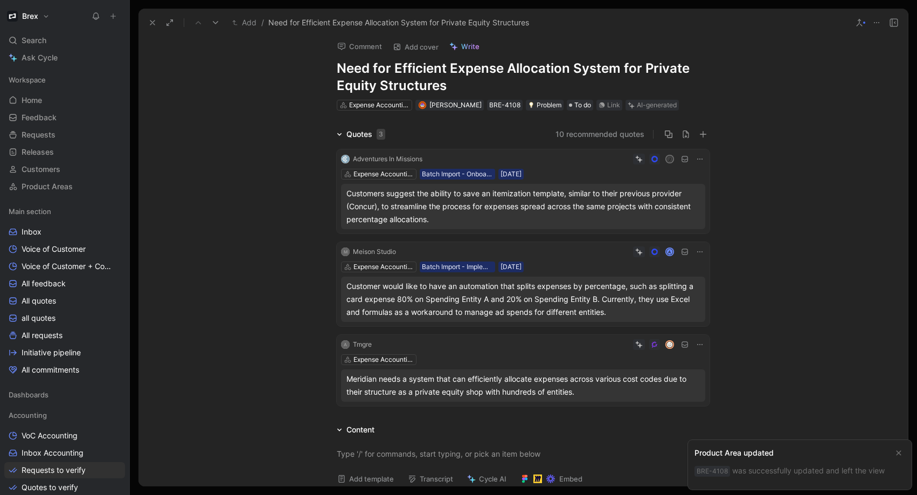
scroll to position [0, 0]
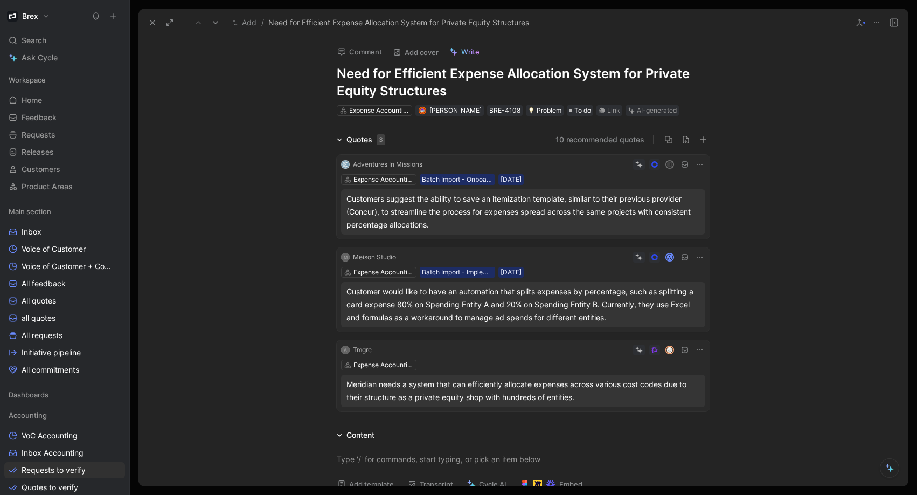
click at [151, 24] on use at bounding box center [152, 22] width 4 height 4
